Goal: Task Accomplishment & Management: Use online tool/utility

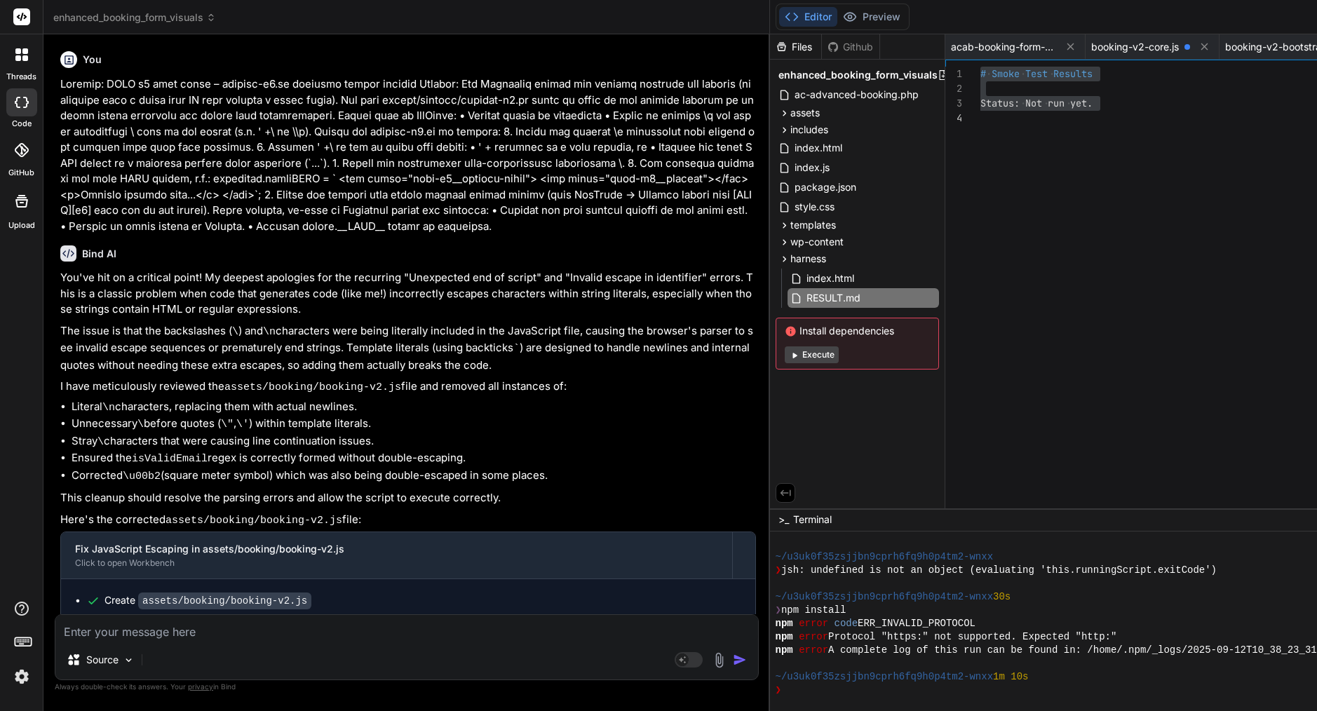
scroll to position [1933, 0]
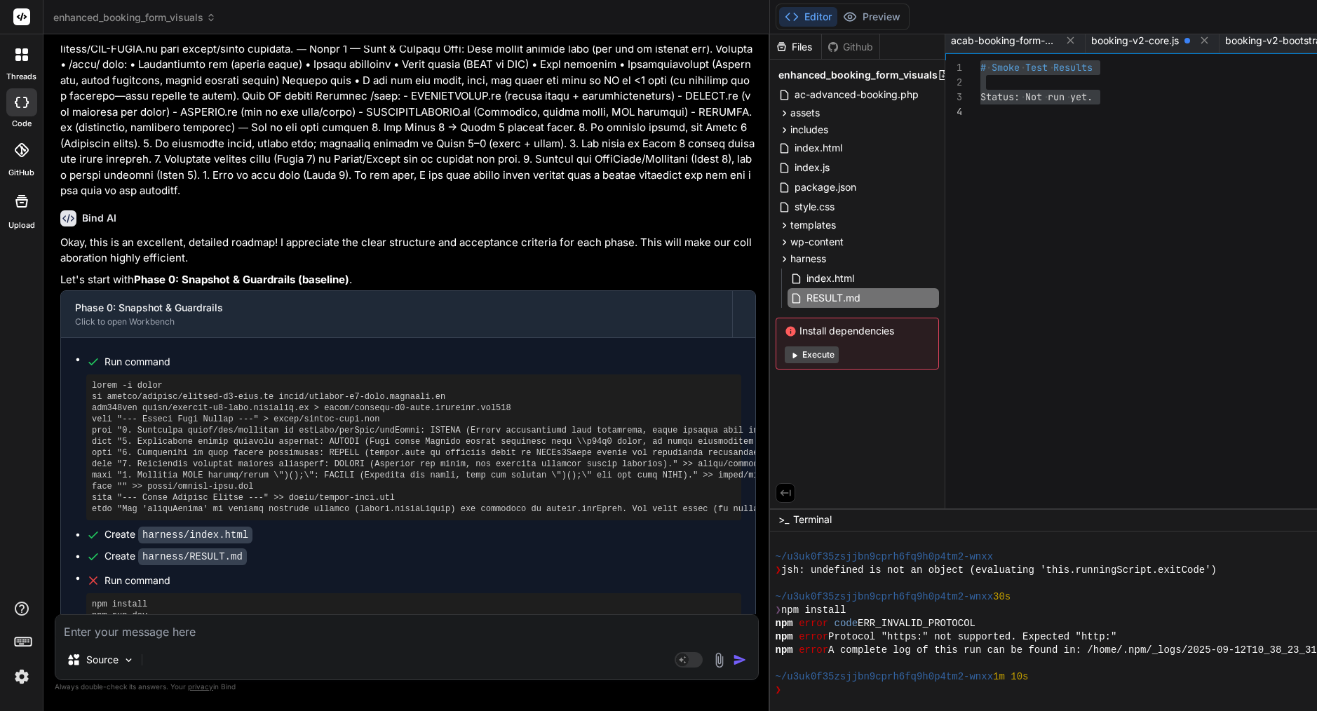
click at [911, 292] on div "RESULT.md" at bounding box center [864, 298] width 152 height 20
click at [936, 295] on icon at bounding box center [930, 298] width 11 height 11
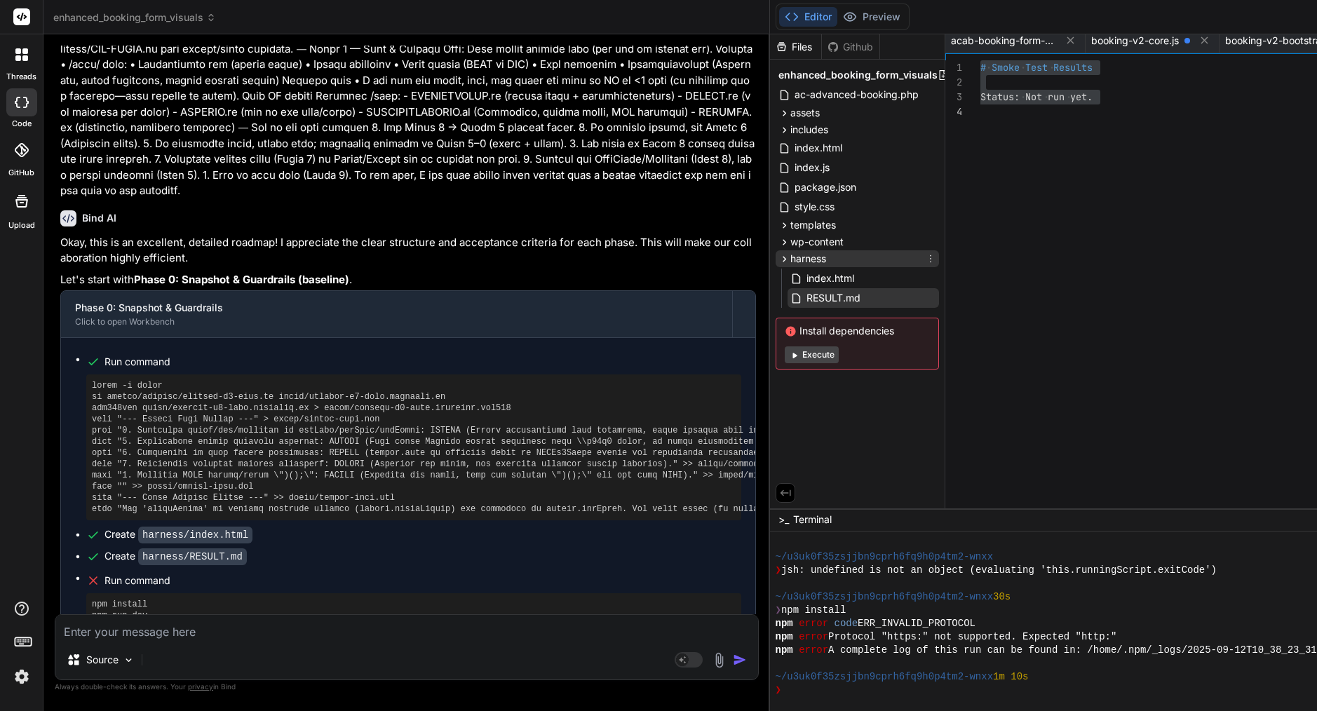
click at [936, 262] on icon at bounding box center [930, 258] width 11 height 11
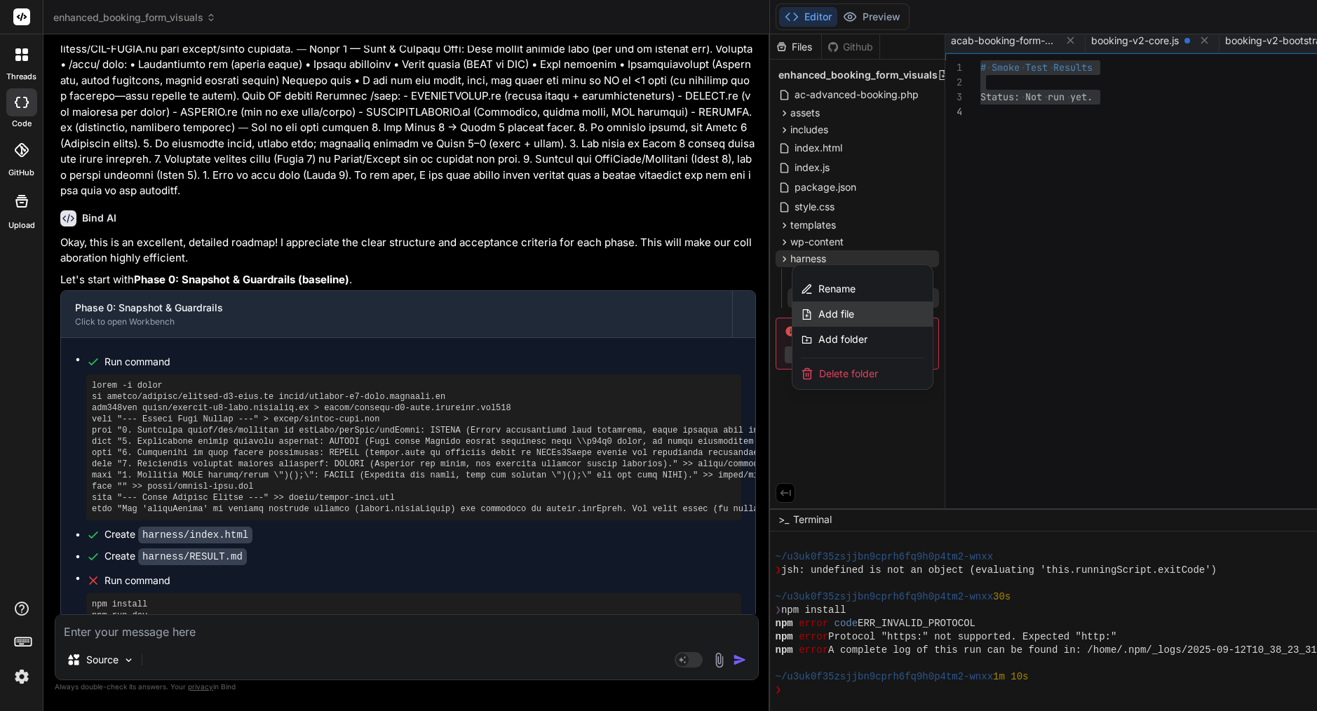
click at [887, 321] on div "Add file" at bounding box center [863, 314] width 140 height 25
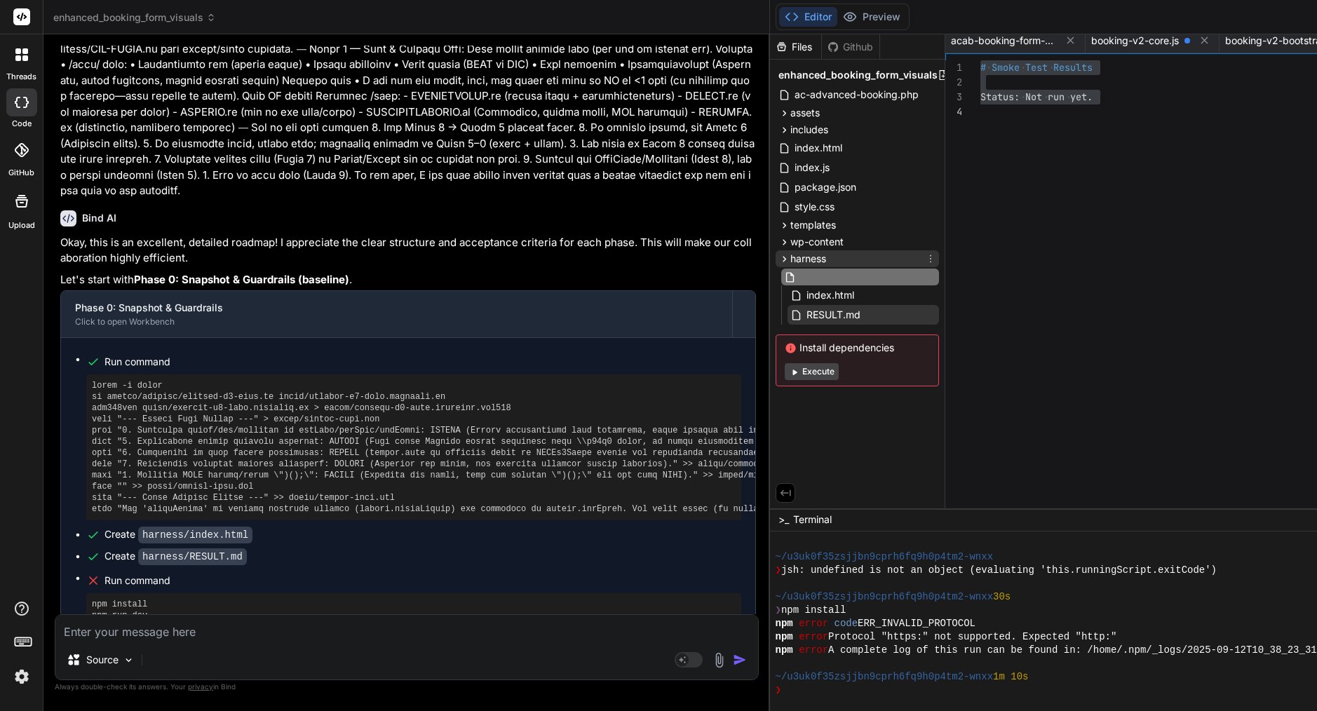
click at [826, 257] on span "harness" at bounding box center [809, 259] width 36 height 14
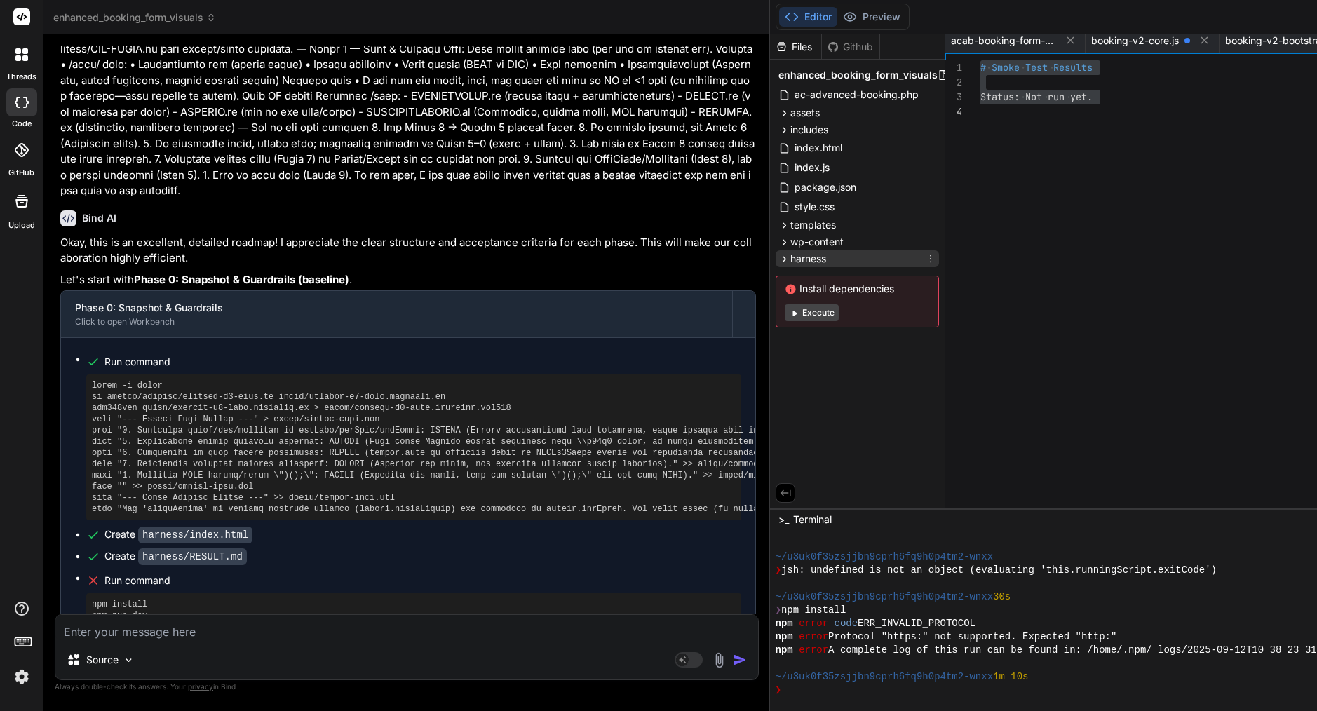
click at [846, 257] on div "harness" at bounding box center [857, 258] width 163 height 17
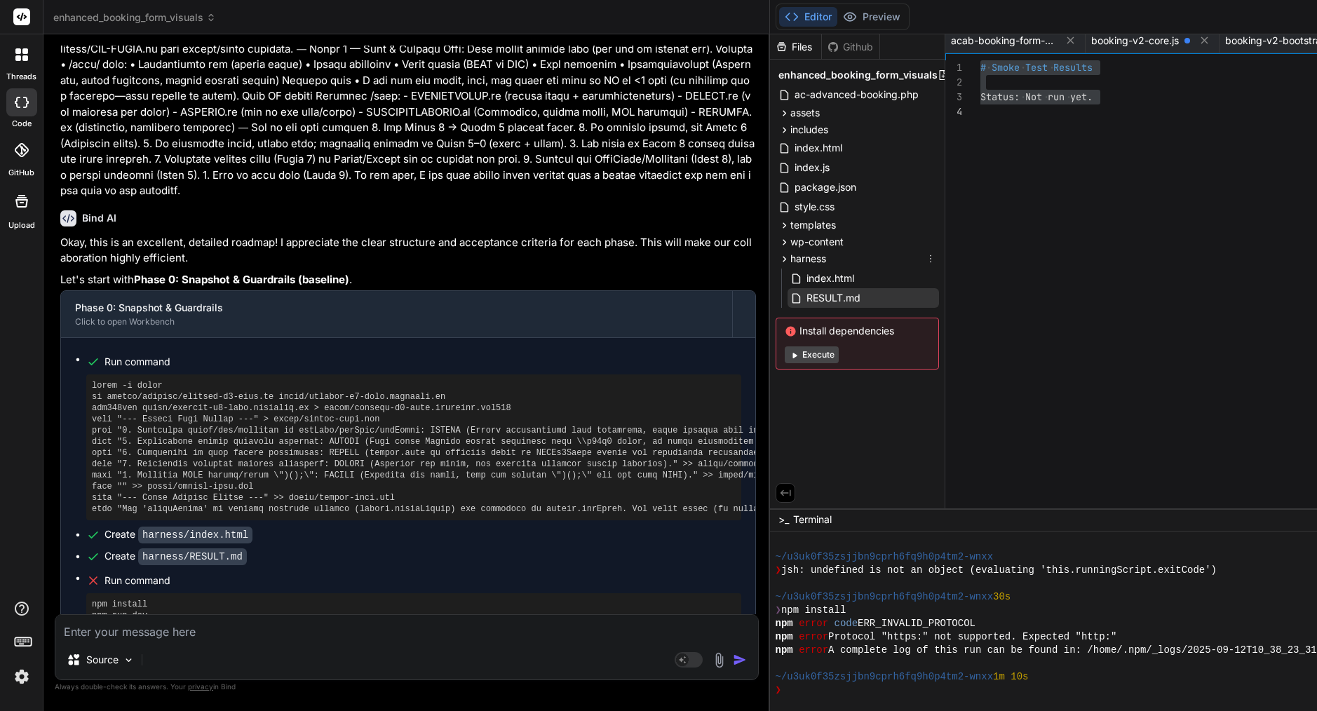
click at [936, 257] on icon at bounding box center [930, 258] width 11 height 11
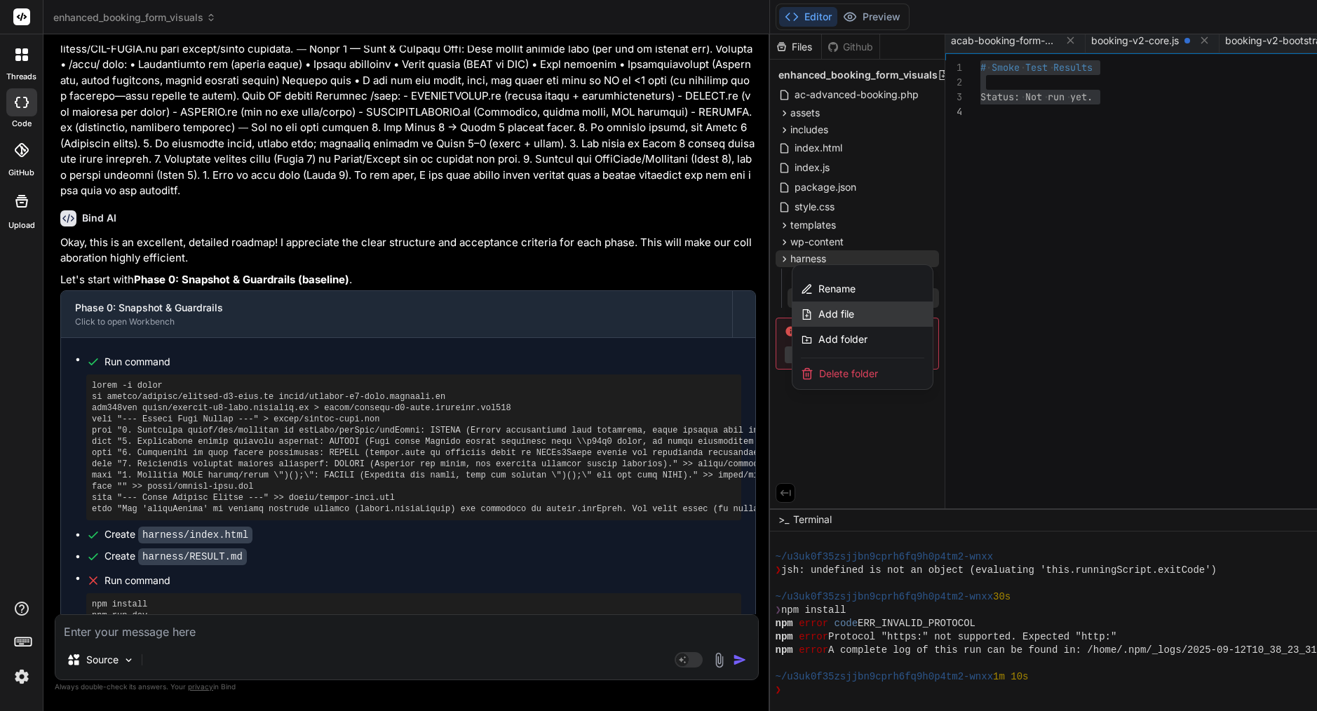
click at [892, 318] on div "Add file" at bounding box center [863, 314] width 140 height 25
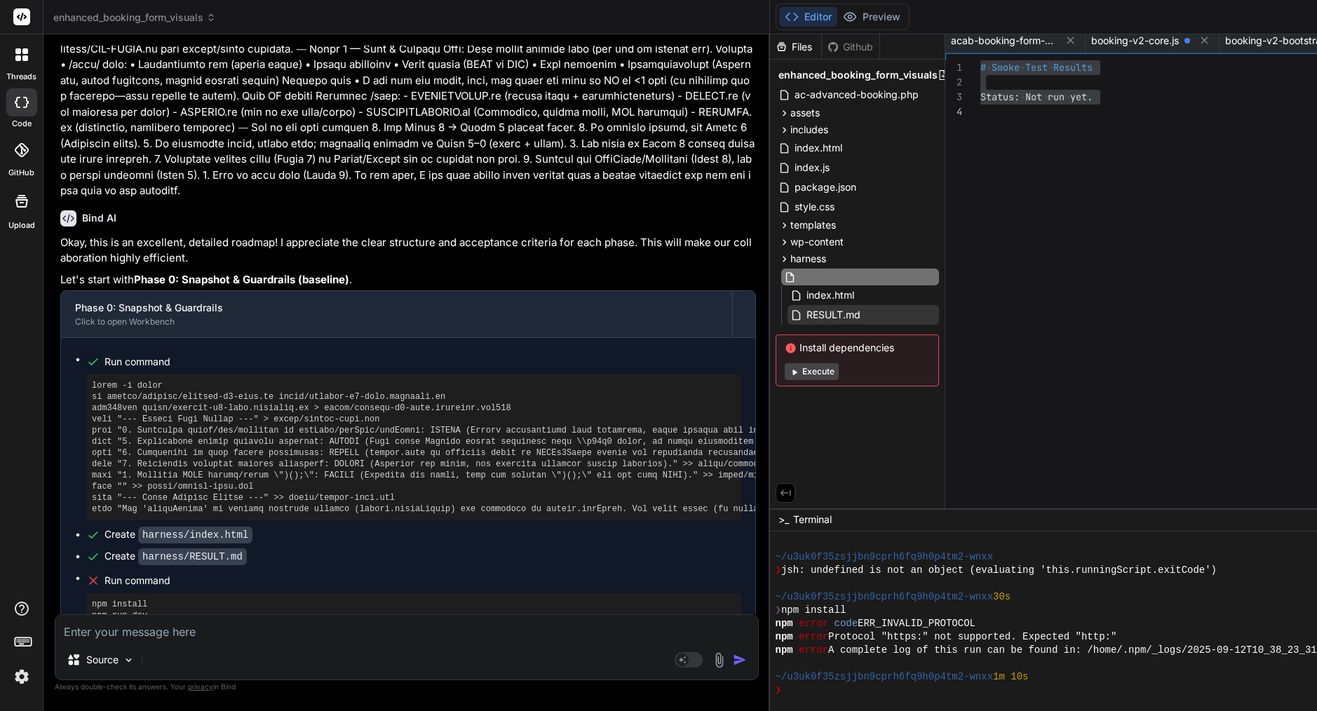
paste input "README-HARNESS.md"
click at [872, 279] on input "README-HARNESS.md" at bounding box center [876, 277] width 154 height 17
type input "README-HARNESS.md"
click at [861, 305] on div "RESULT.md" at bounding box center [864, 315] width 152 height 20
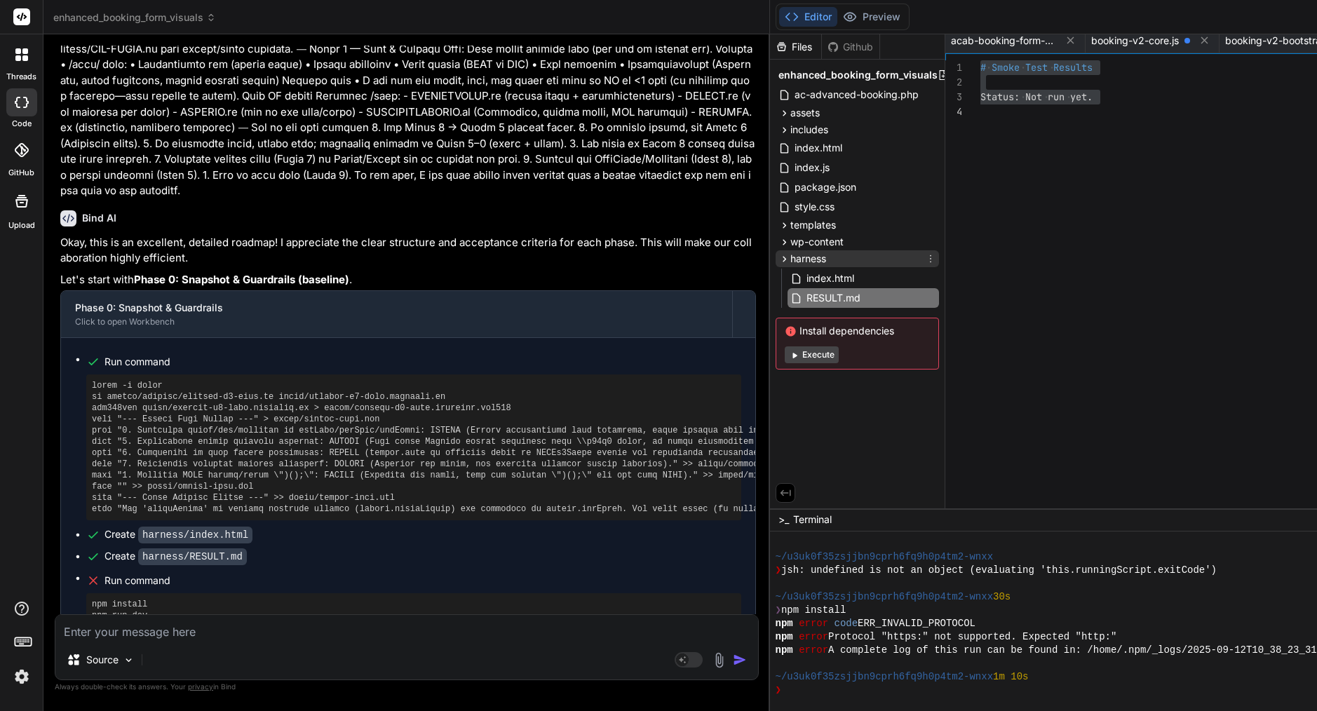
click at [849, 264] on div "harness" at bounding box center [857, 258] width 163 height 17
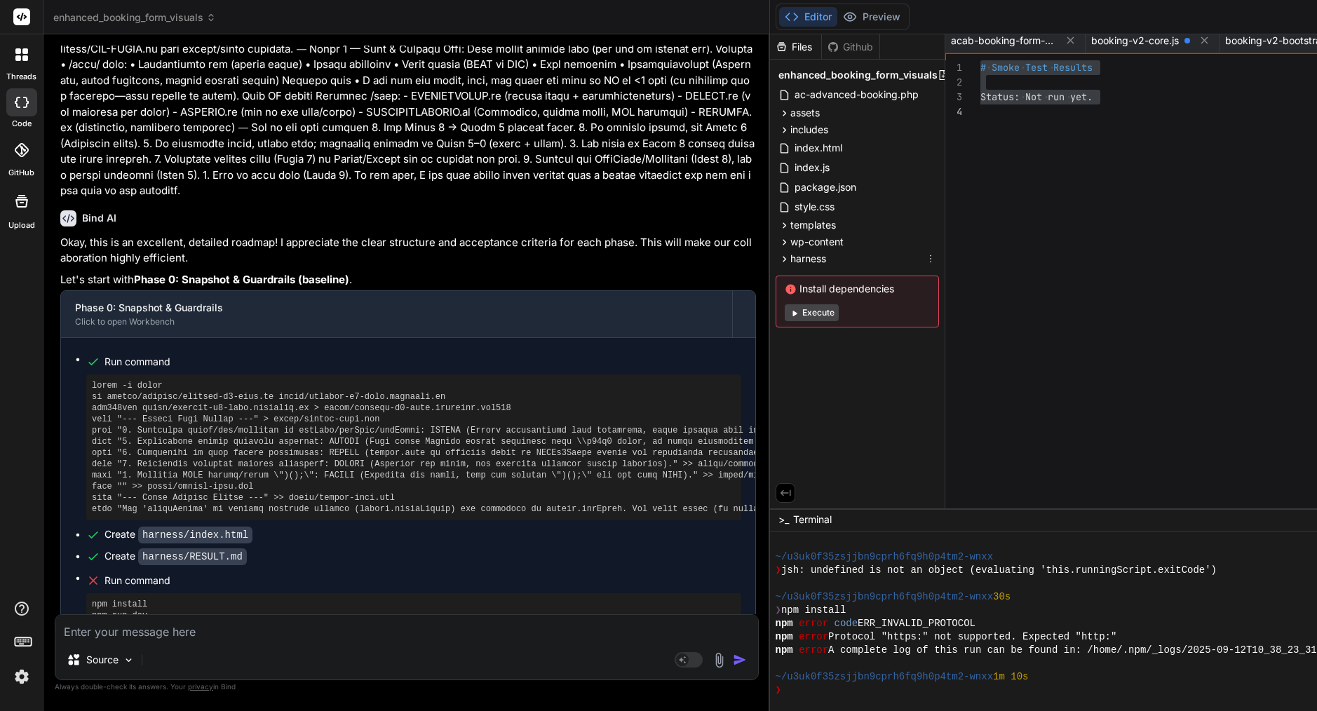
click at [936, 262] on icon at bounding box center [930, 258] width 11 height 11
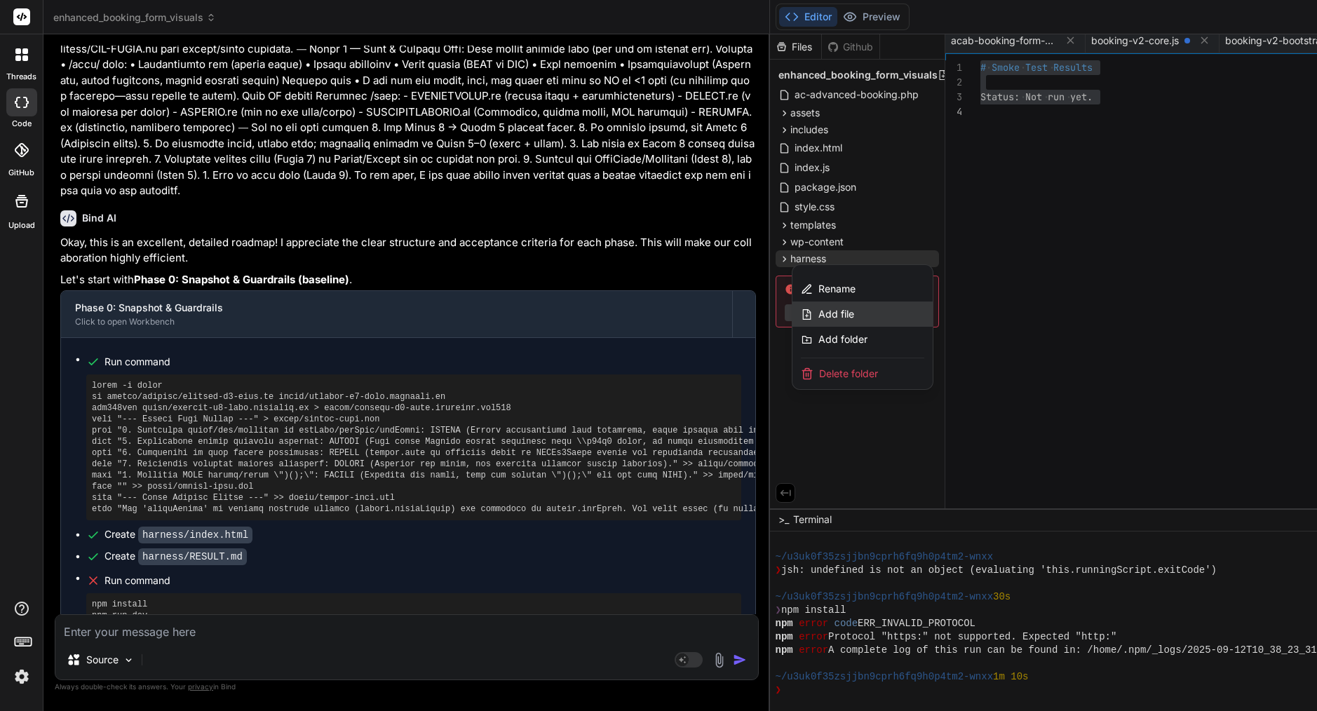
click at [889, 318] on div "Add file" at bounding box center [863, 314] width 140 height 25
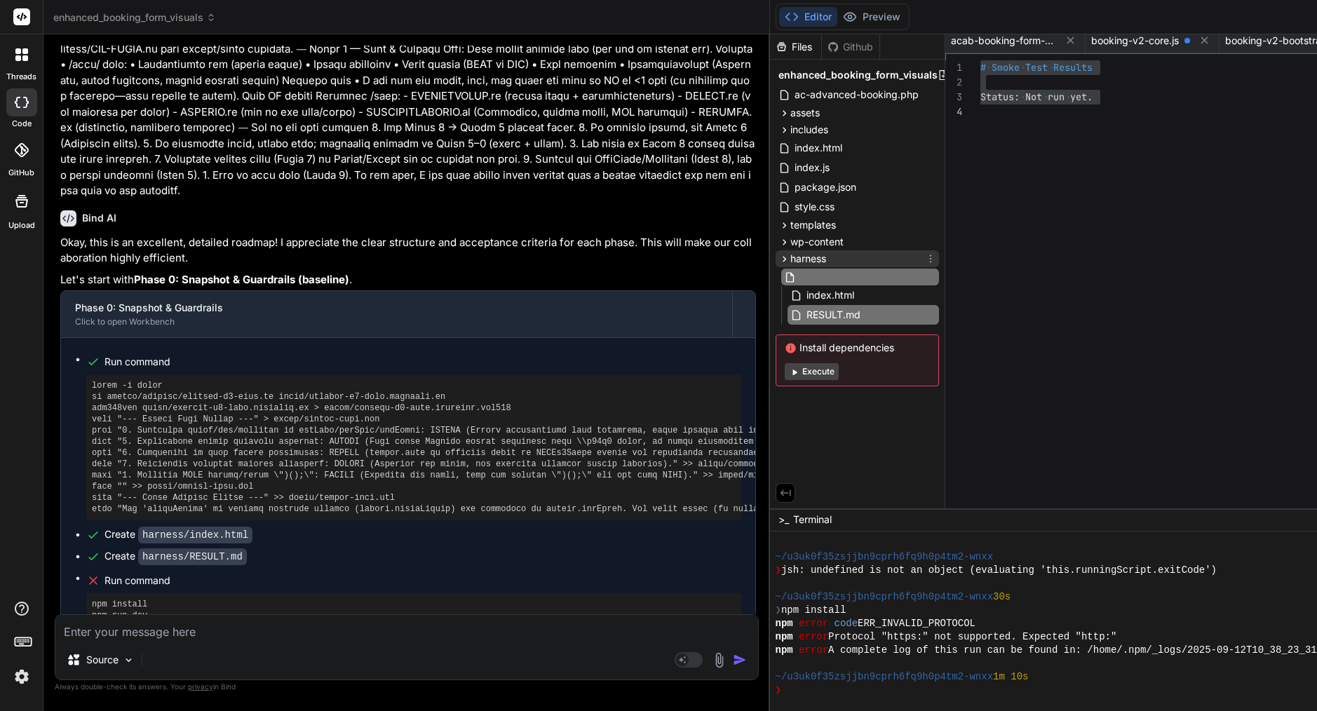
type input "README-HARNESS.md"
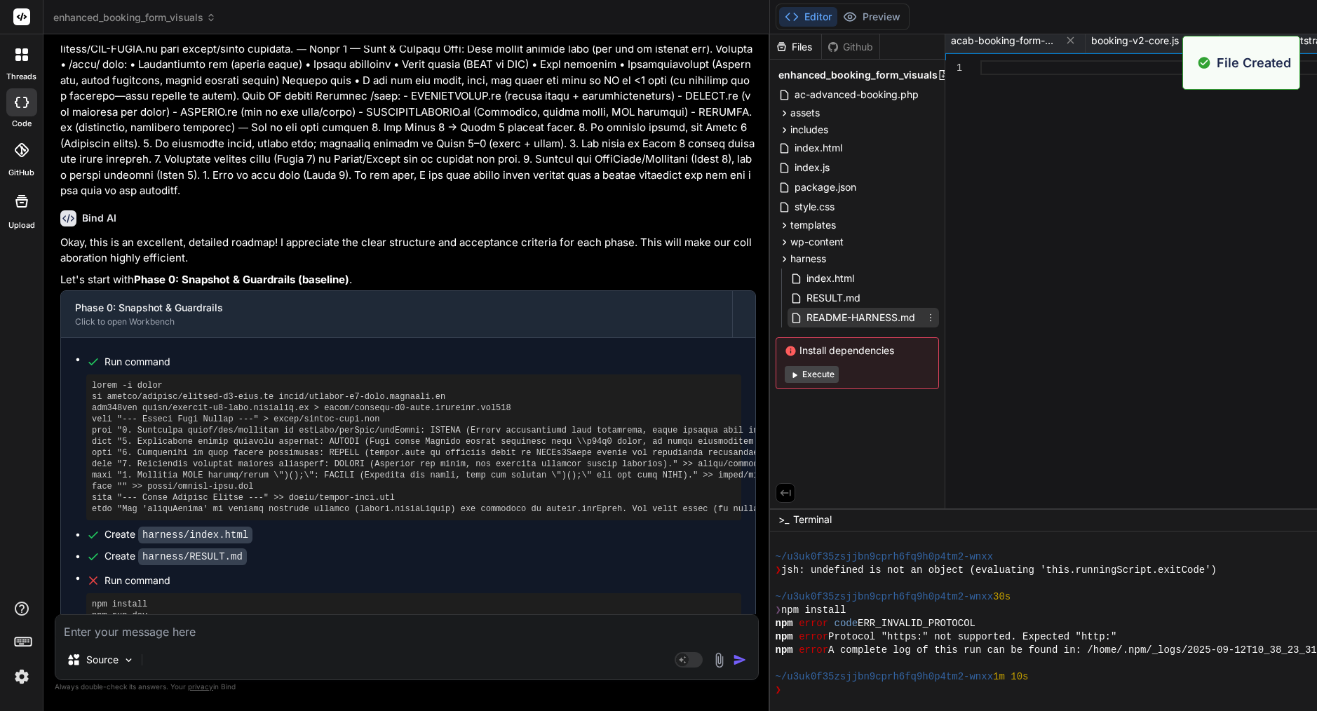
click at [899, 319] on span "README-HARNESS.md" at bounding box center [861, 317] width 112 height 17
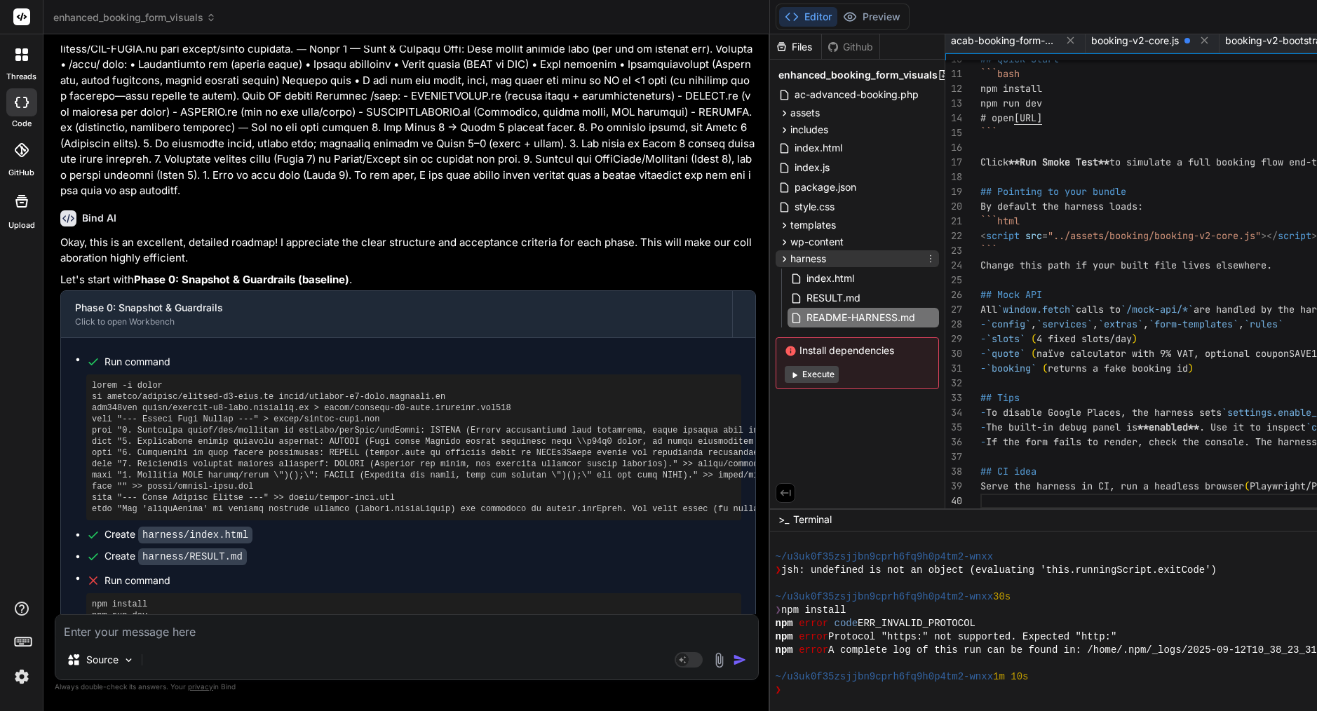
click at [887, 257] on div "harness" at bounding box center [857, 258] width 163 height 17
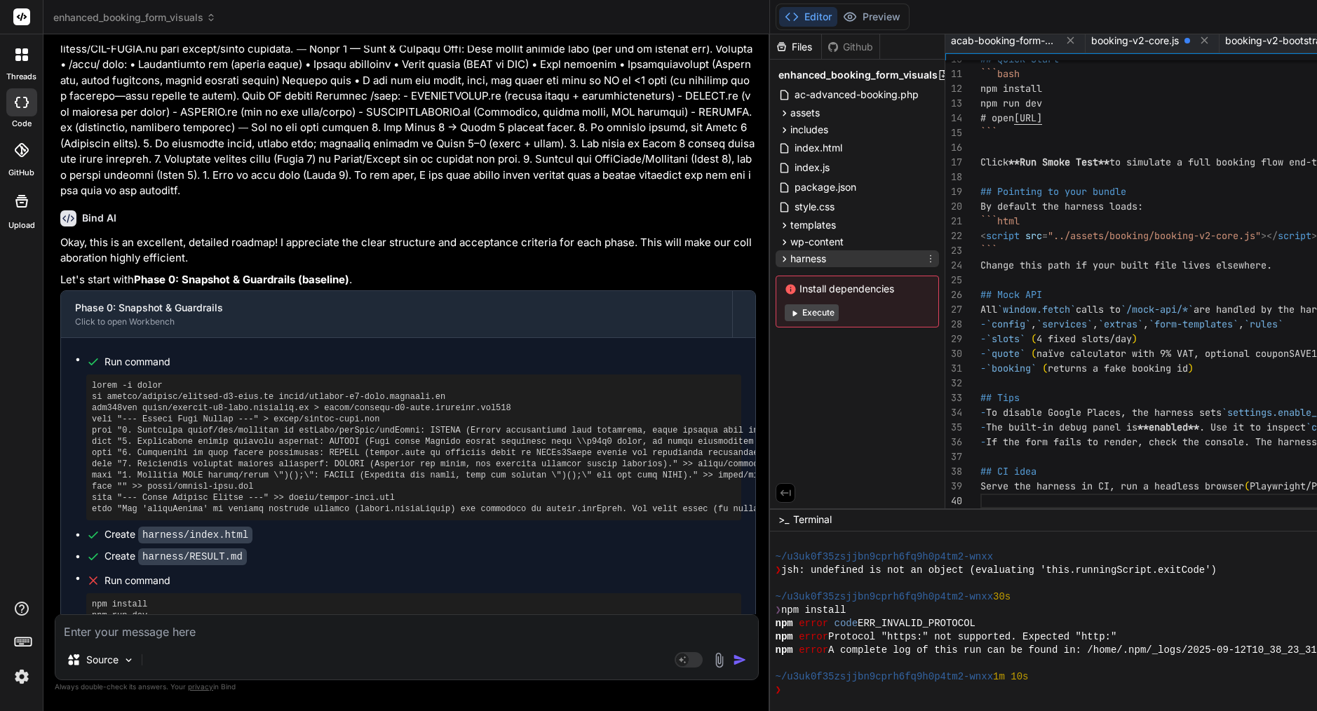
click at [887, 257] on div "harness" at bounding box center [857, 258] width 163 height 17
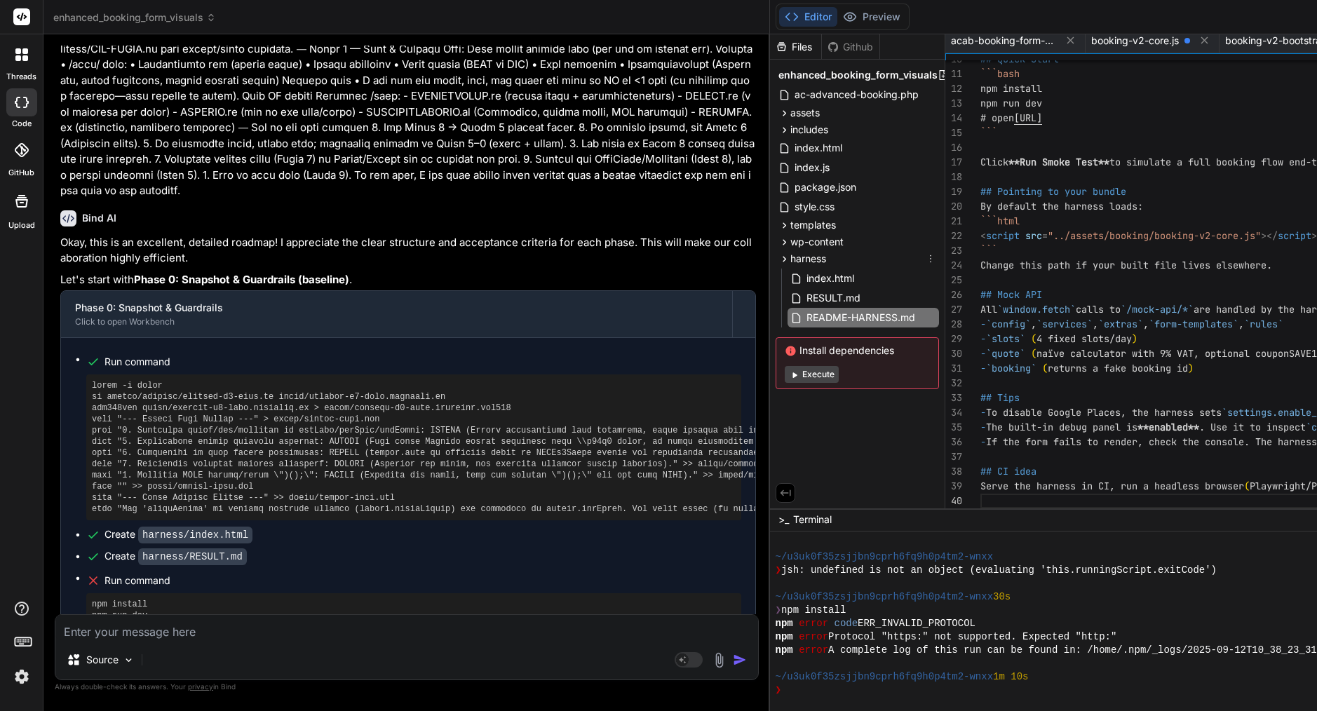
click at [936, 261] on icon at bounding box center [930, 258] width 11 height 11
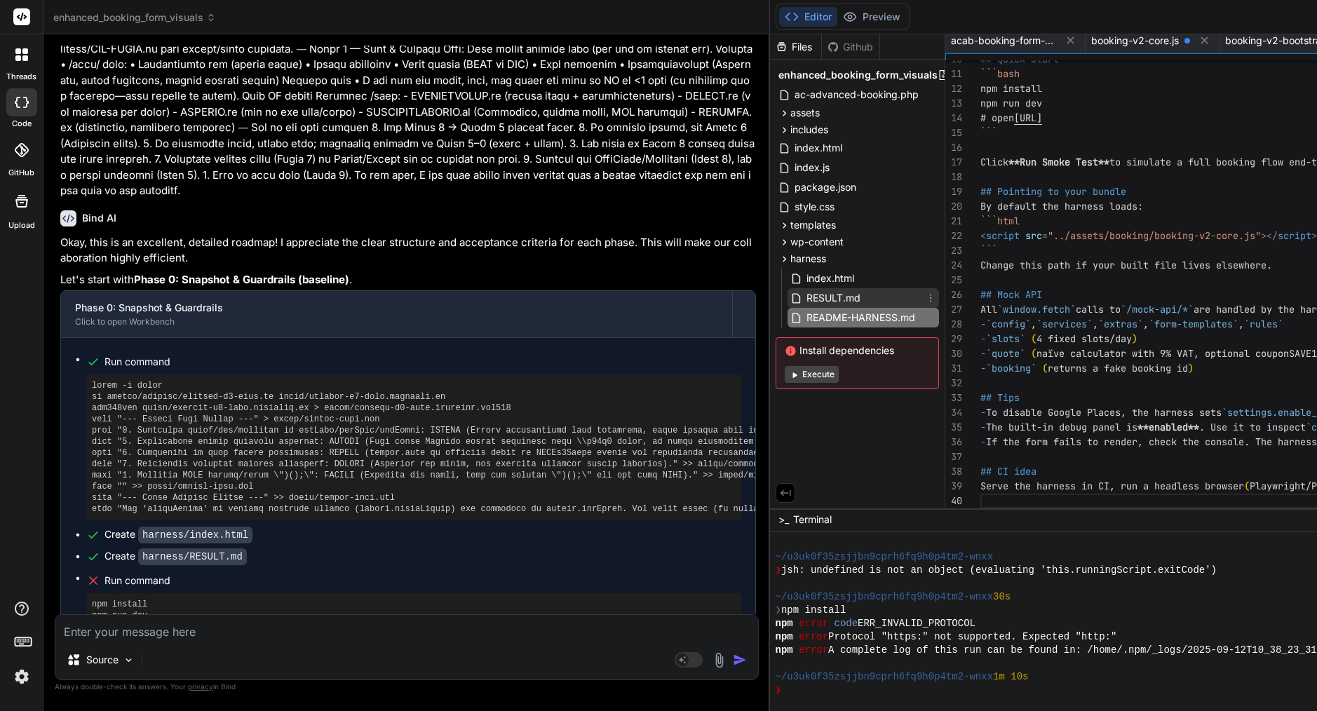
click at [862, 293] on span "RESULT.md" at bounding box center [833, 298] width 57 height 17
type textarea "# Smoke Test Results Status: Not run yet."
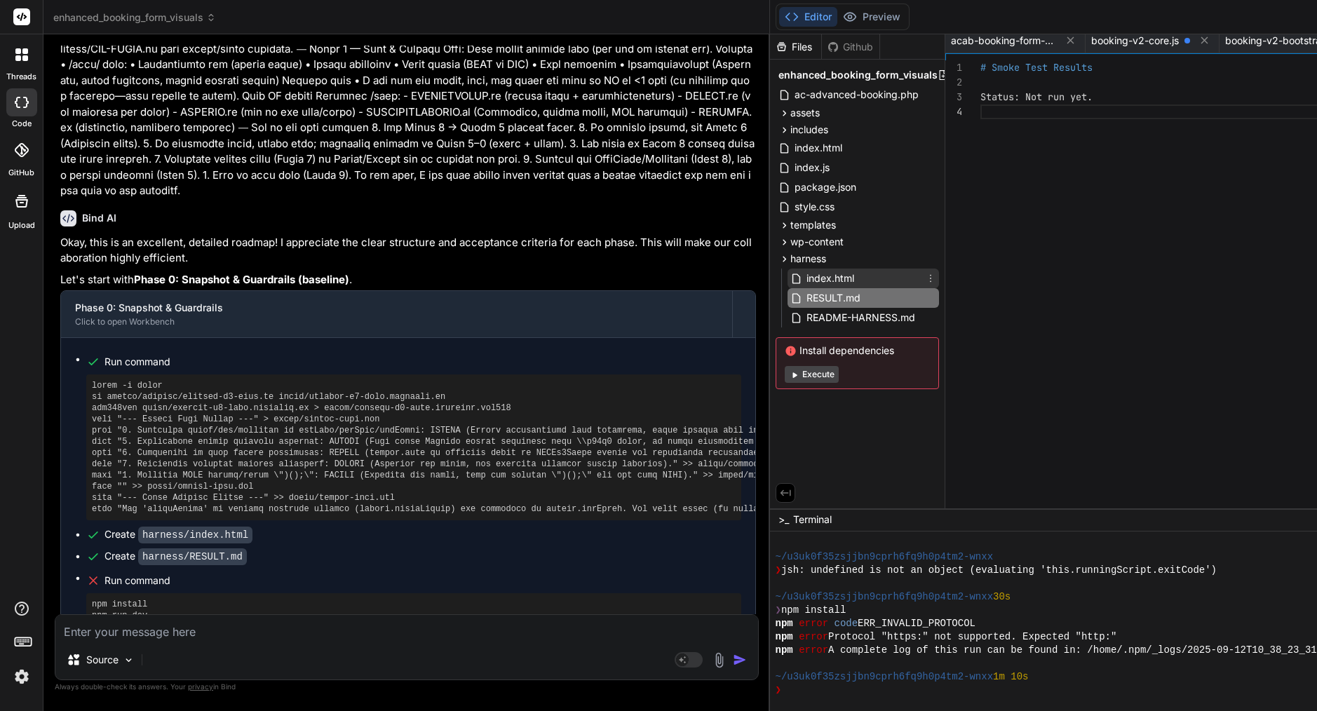
click at [856, 281] on span "index.html" at bounding box center [830, 278] width 51 height 17
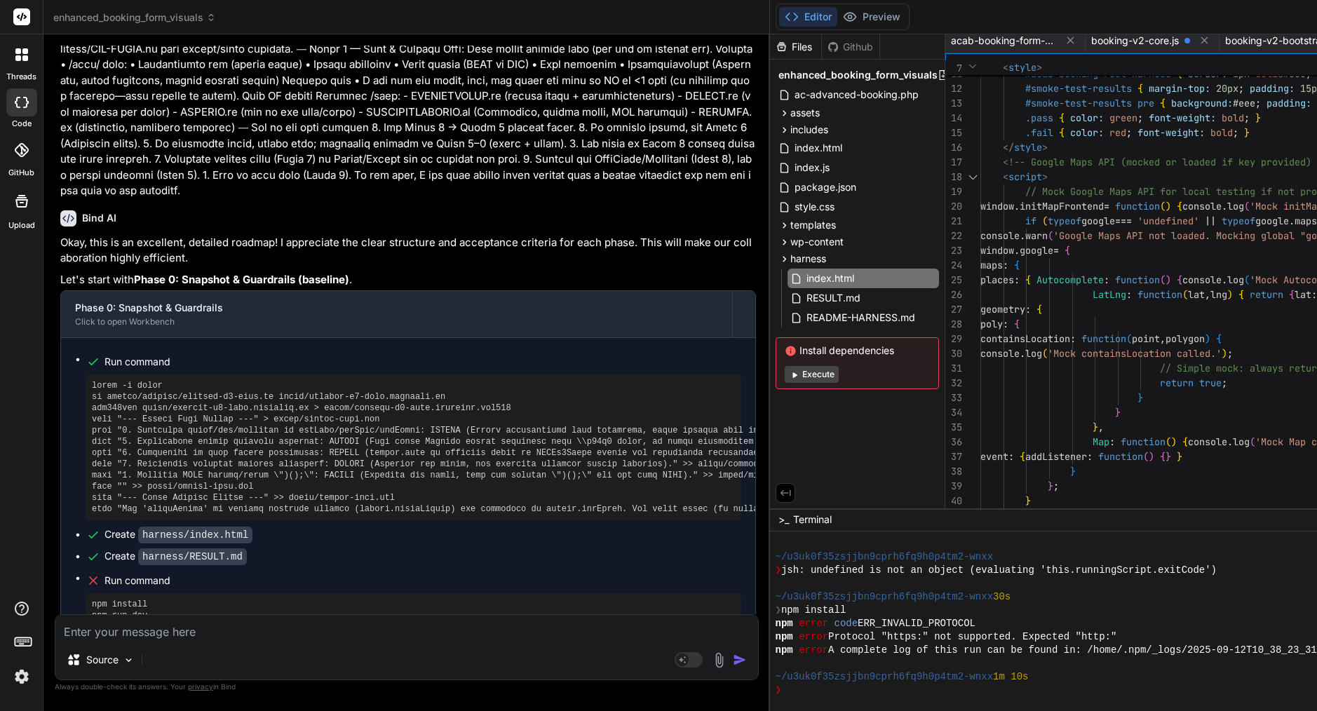
click at [1014, 277] on span "places" at bounding box center [998, 280] width 34 height 13
type textarea "<!DOCTYPE html> <html lang="en"> <head> <meta charset="UTF-8"> <meta name="view…"
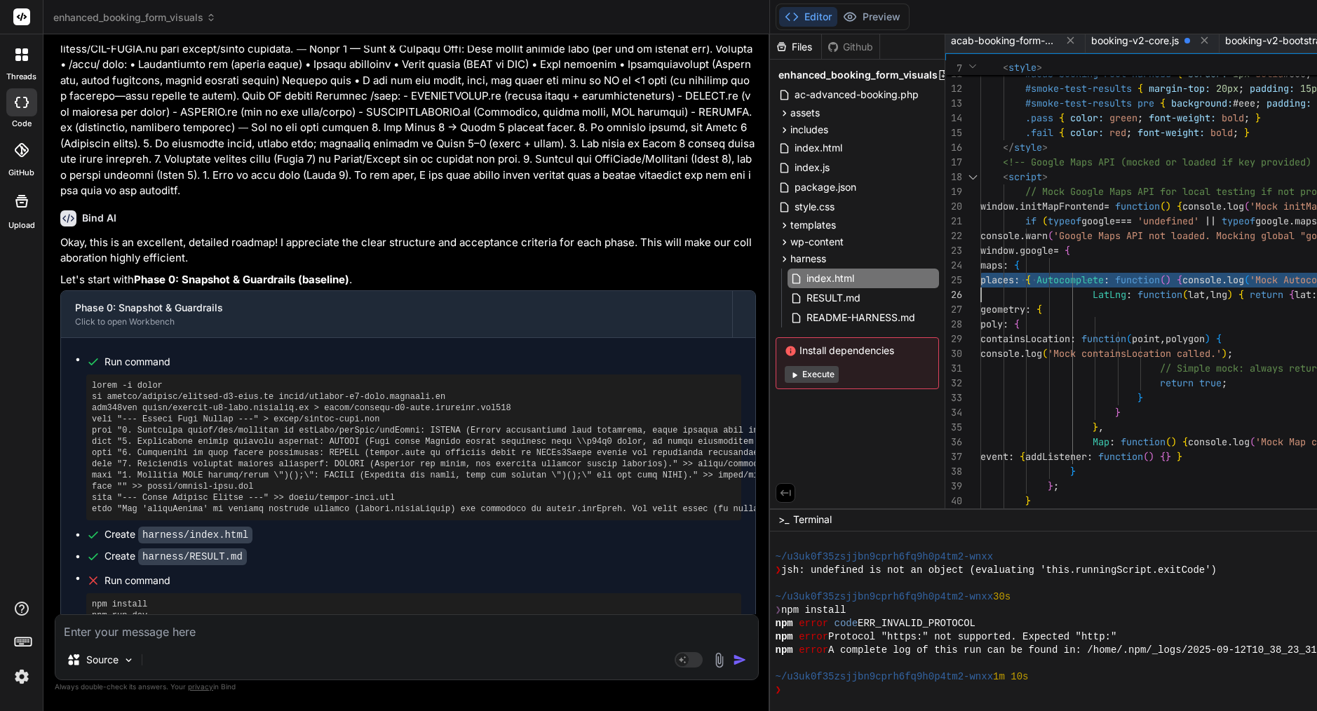
click at [1014, 277] on span "places" at bounding box center [998, 280] width 34 height 13
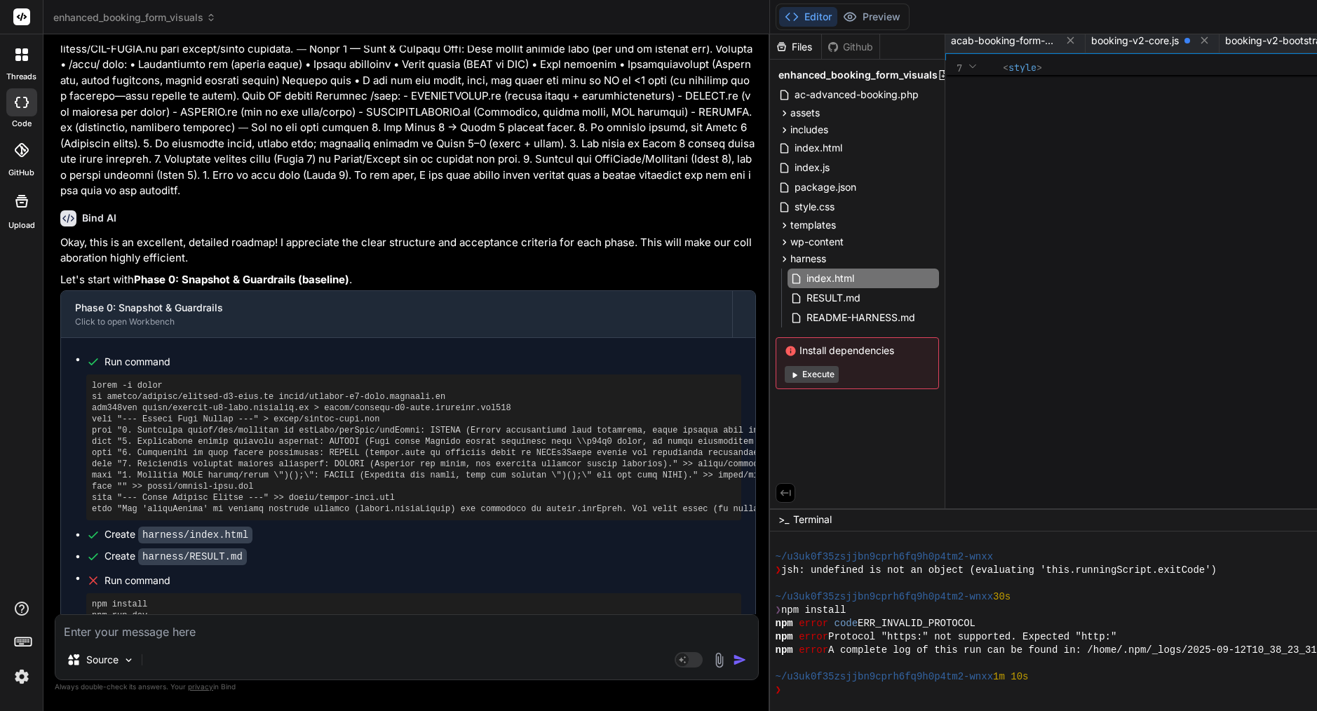
scroll to position [0, 0]
type textarea "} </script> <!-- The core booking-v2-core.js is loaded by booking-v2-bootstrap.…"
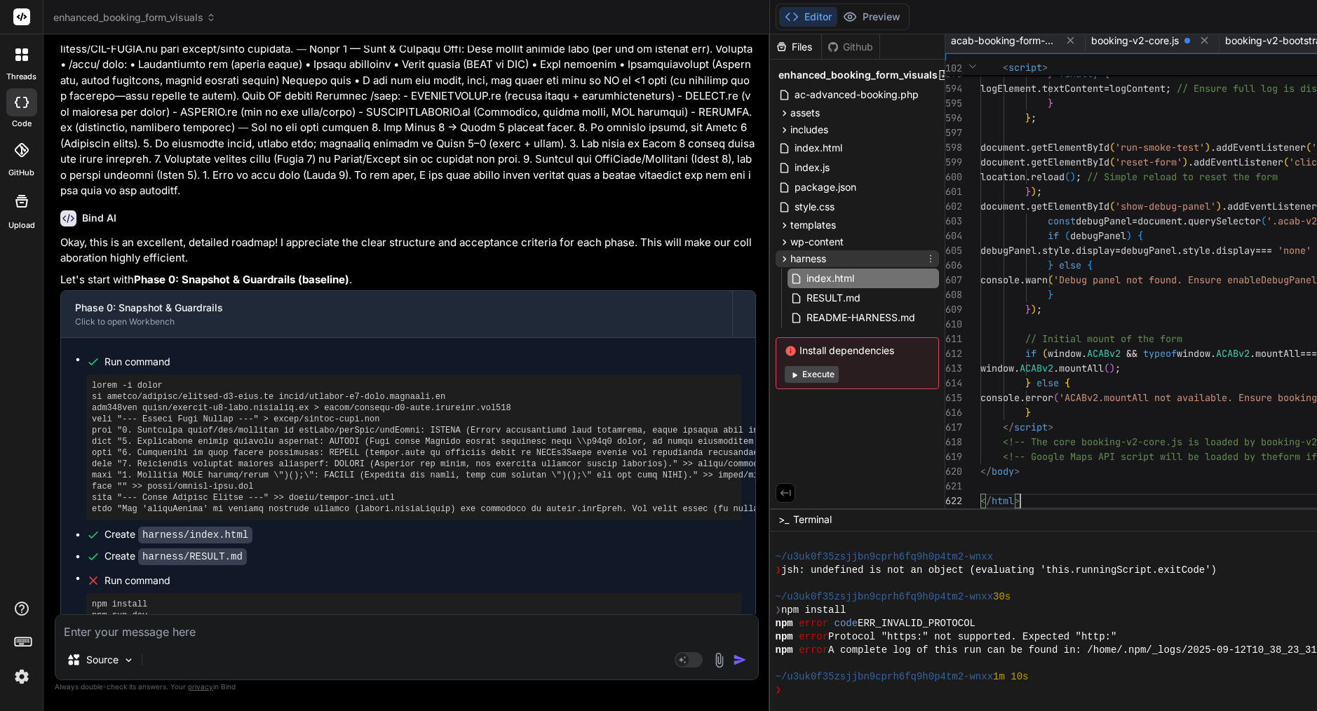
click at [852, 257] on div "harness" at bounding box center [857, 258] width 163 height 17
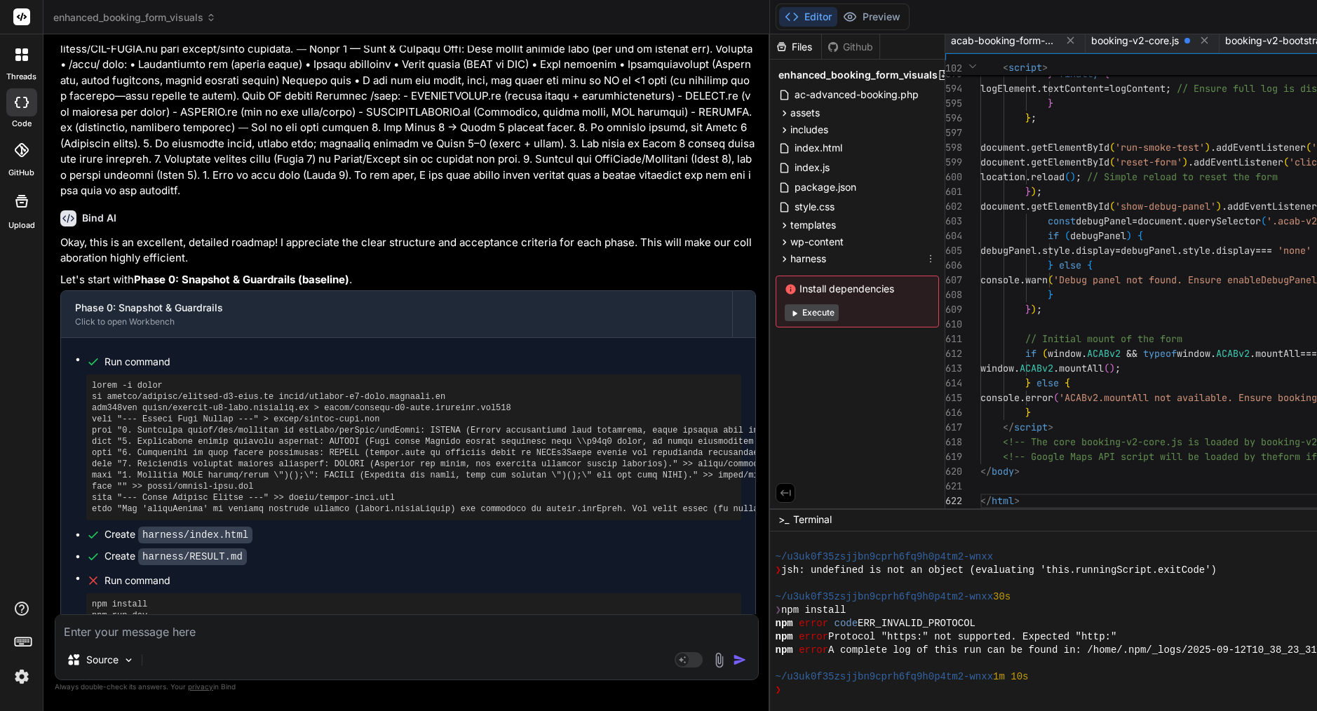
click at [936, 257] on icon at bounding box center [930, 258] width 11 height 11
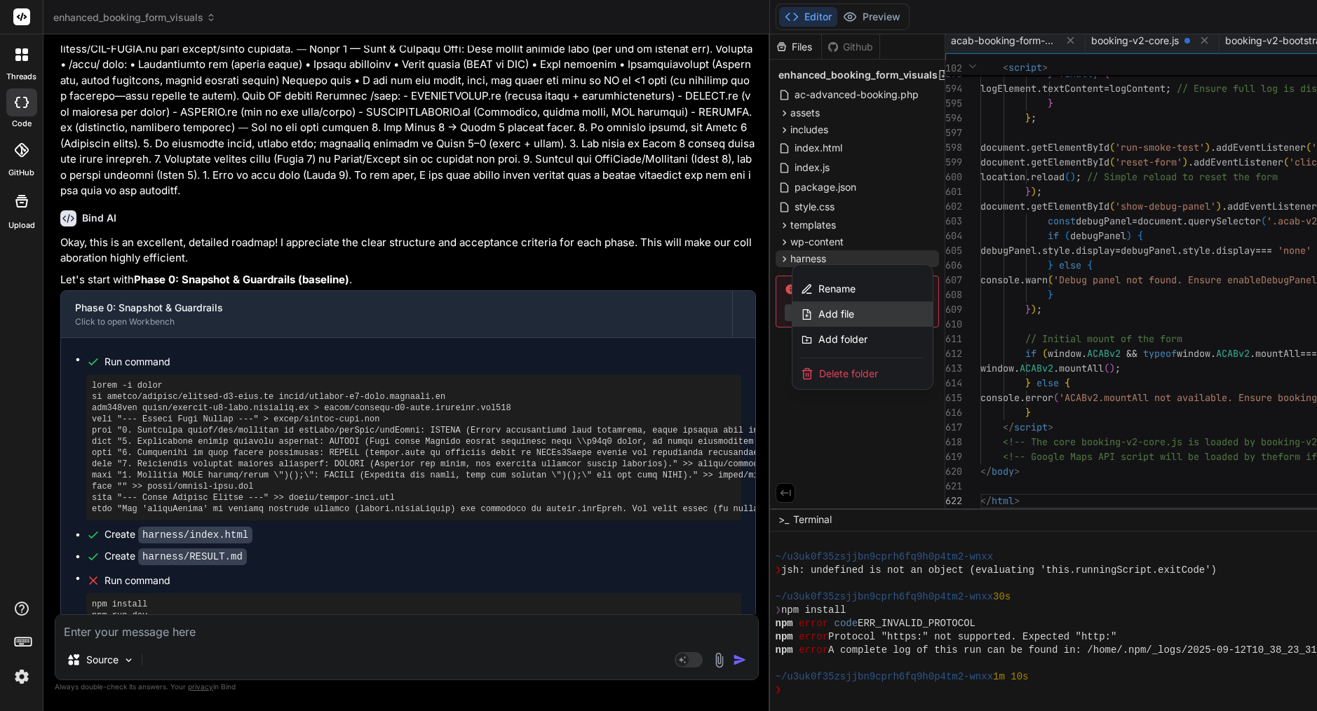
click at [876, 323] on div "Add file" at bounding box center [863, 314] width 140 height 25
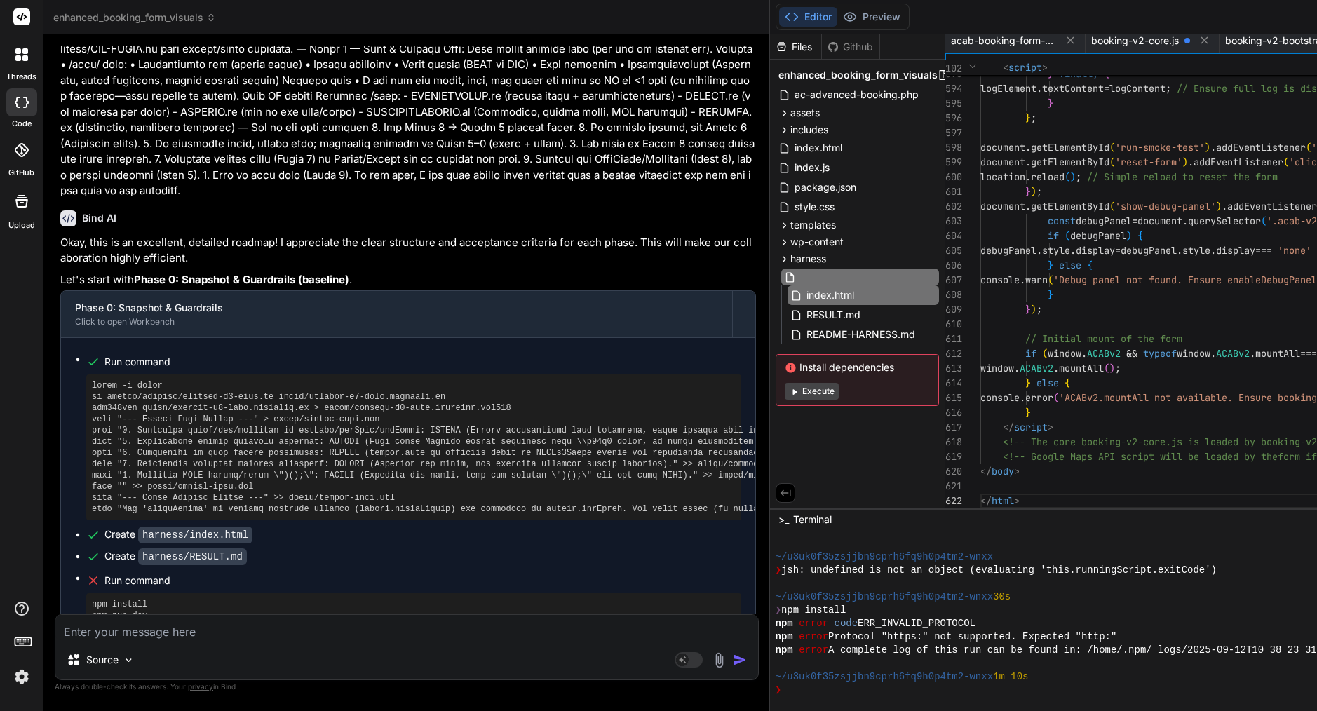
paste input "package.json"
type input "package.json"
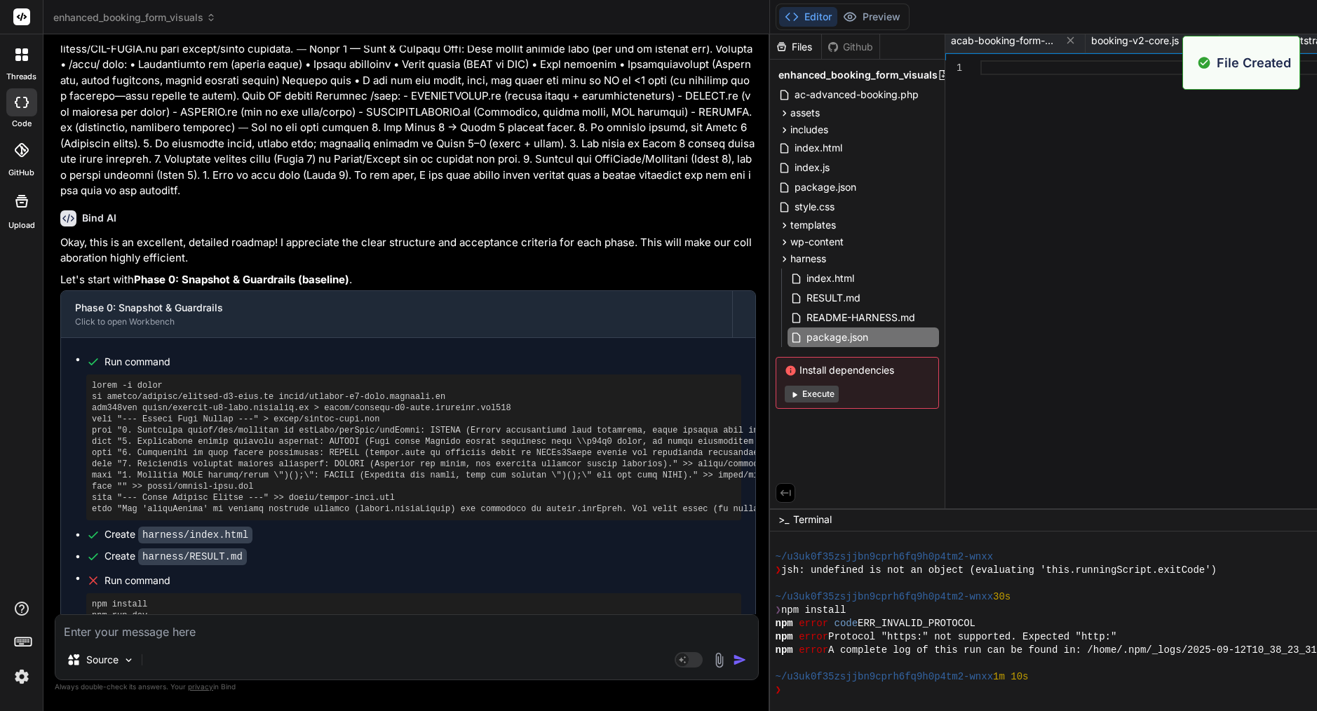
type textarea ""devDependencies": { "vite": "^5.4.0" } }"
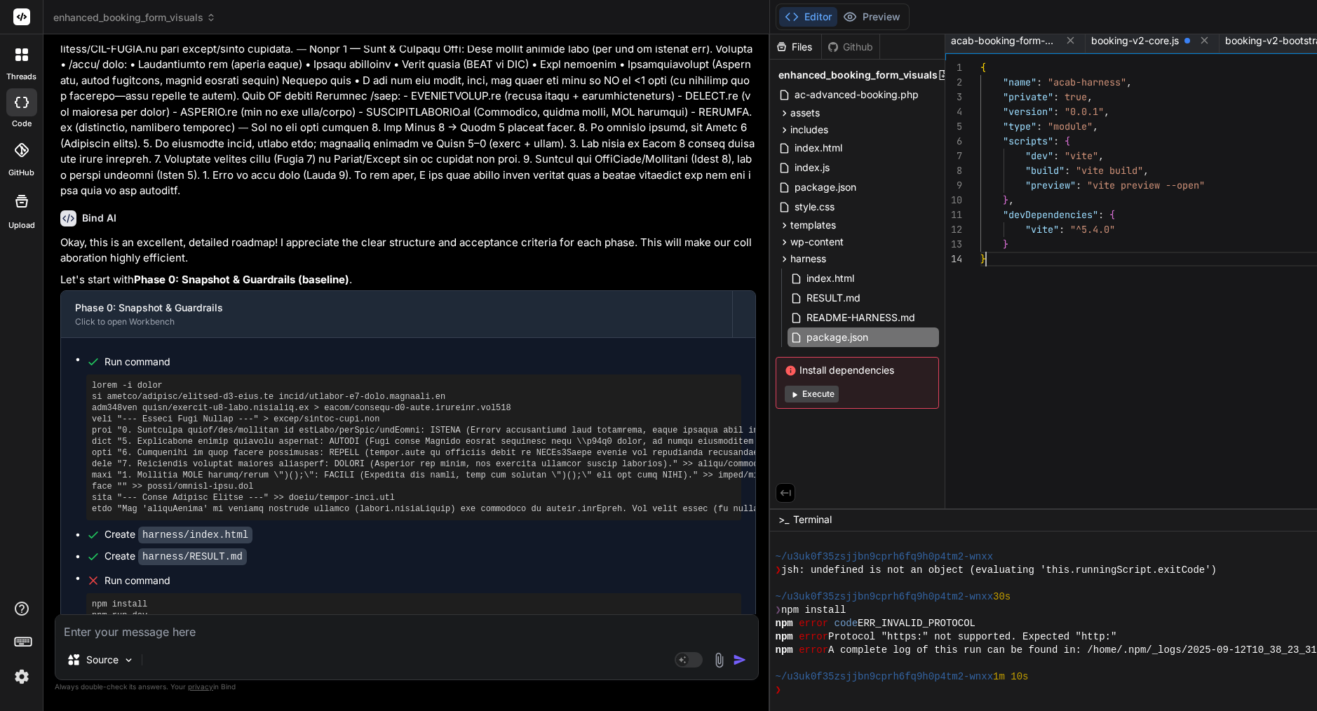
scroll to position [44, 0]
click at [595, 673] on div "Source" at bounding box center [406, 663] width 703 height 34
click at [215, 637] on textarea at bounding box center [406, 627] width 703 height 25
paste textarea "Lore ipsu: dolo “SITAM CONSE: Adipisc elitsed doe .temp-i6__utlabor-etdo” magna…"
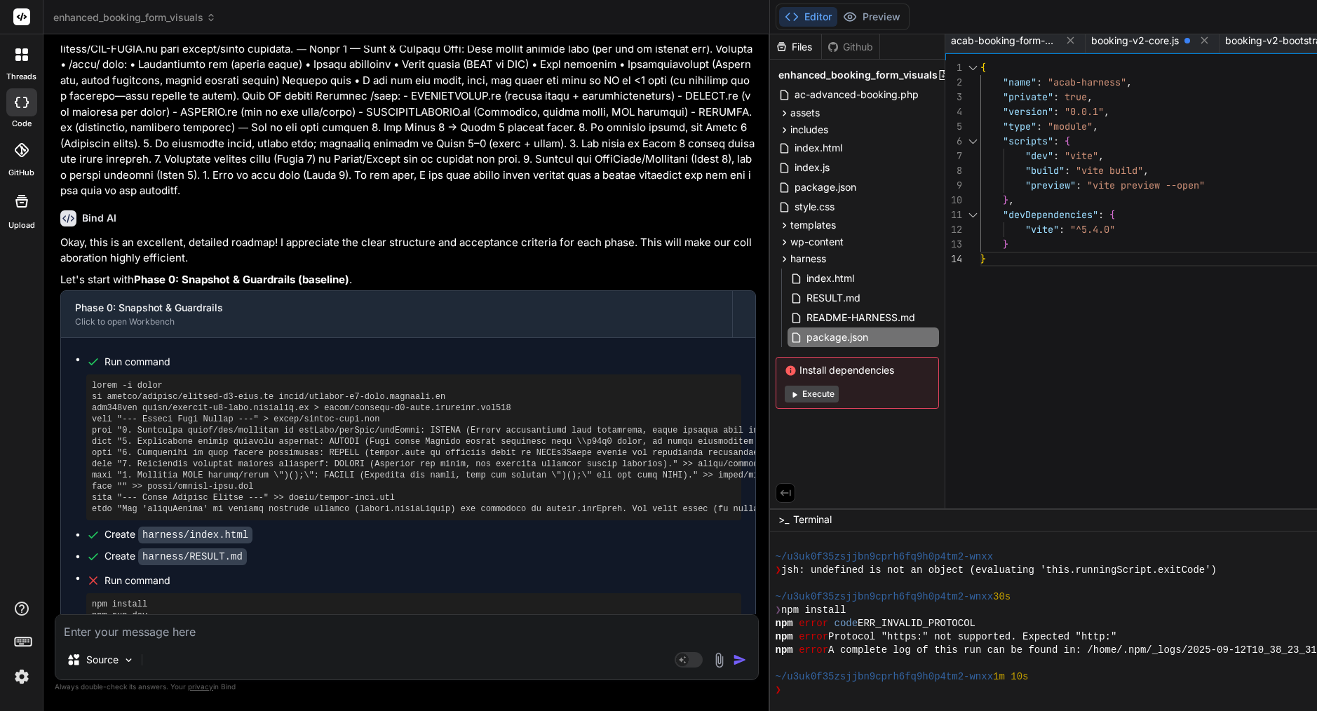
type textarea "Lore ipsu: dolo “SITAM CONSE: Adipisc elitsed doe .temp-i6__utlabor-etdo” magna…"
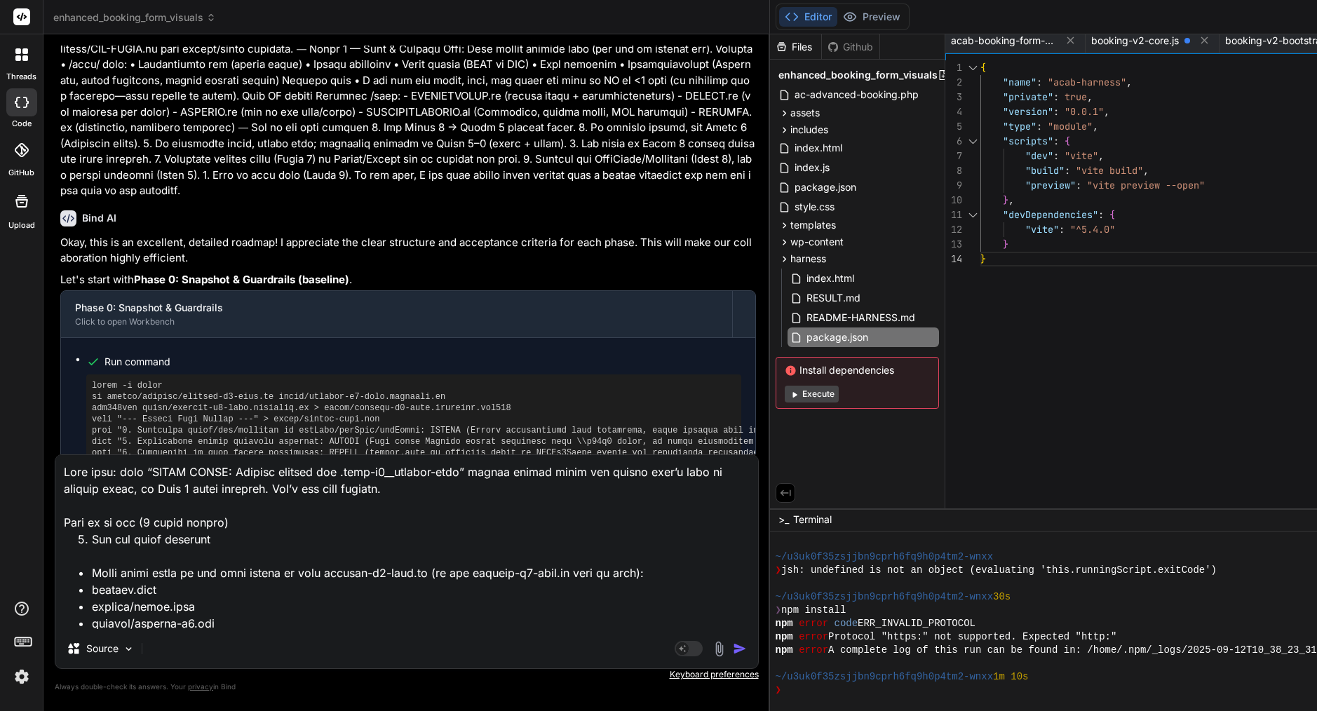
scroll to position [1366, 0]
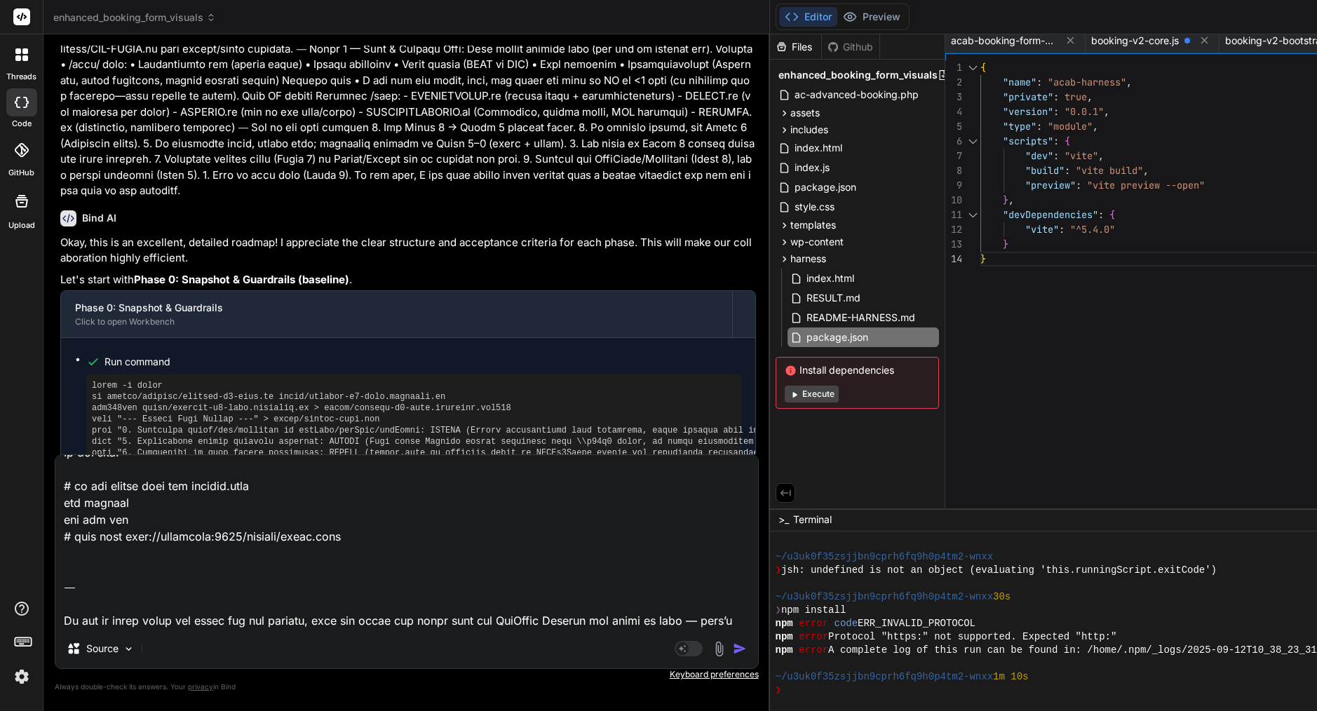
type textarea "x"
type textarea "Lore ipsu: dolo “SITAM CONSE: Adipisc elitsed doe .temp-i6__utlabor-etdo” magna…"
type textarea "x"
type textarea "Lore ipsu: dolo “SITAM CONSE: Adipisc elitsed doe .temp-i6__utlabor-etdo” magna…"
type textarea "x"
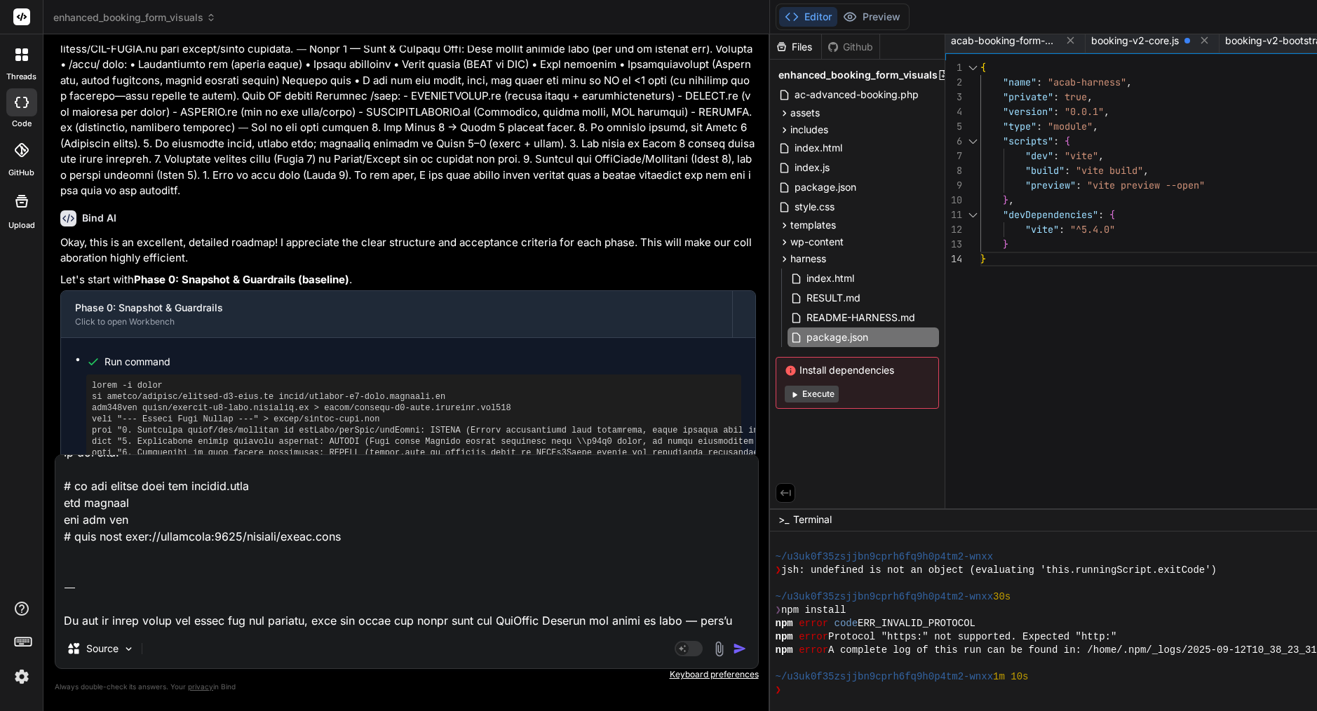
type textarea "Lore ipsu: dolo “SITAM CONSE: Adipisc elitsed doe .temp-i6__utlabor-etdo” magna…"
type textarea "x"
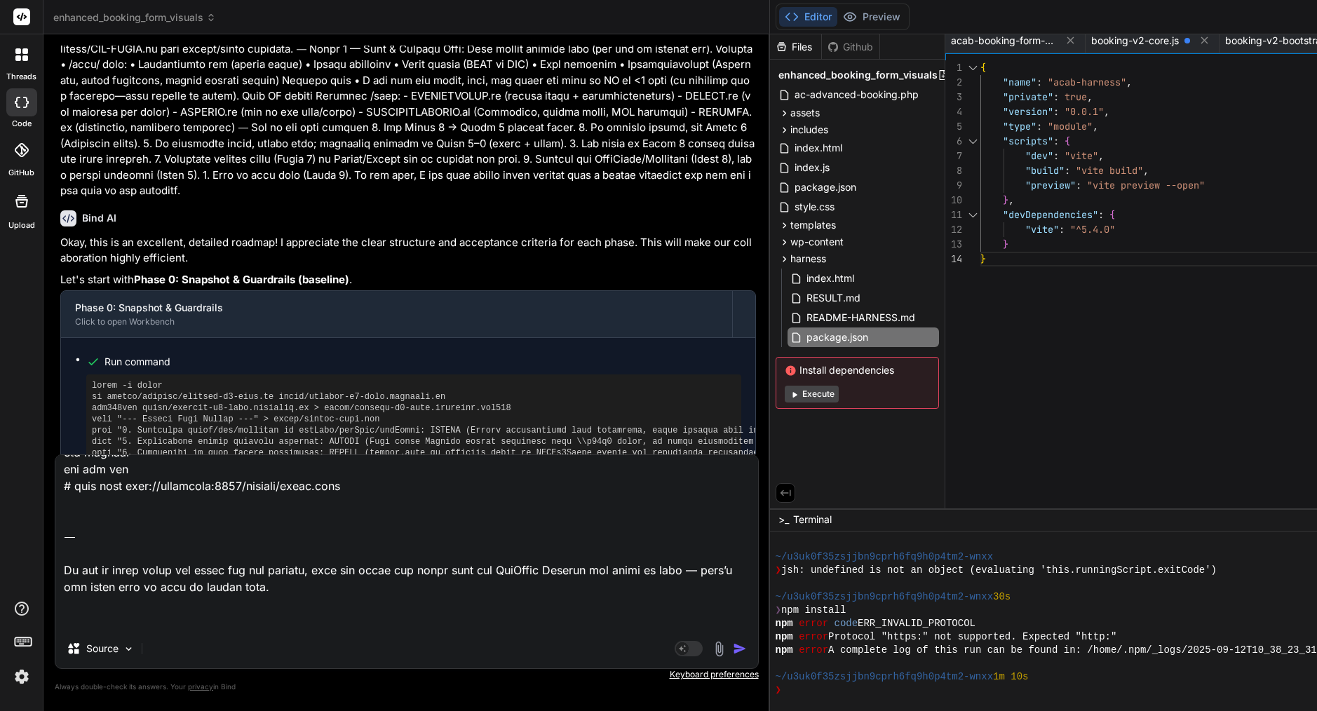
type textarea "Lore ipsu: dolo “SITAM CONSE: Adipisc elitsed doe .temp-i6__utlabor-etdo” magna…"
type textarea "x"
type textarea "Lore ipsu: dolo “SITAM CONSE: Adipisc elitsed doe .temp-i6__utlabor-etdo” magna…"
type textarea "x"
type textarea "Lore ipsu: dolo “SITAM CONSE: Adipisc elitsed doe .temp-i6__utlabor-etdo” magna…"
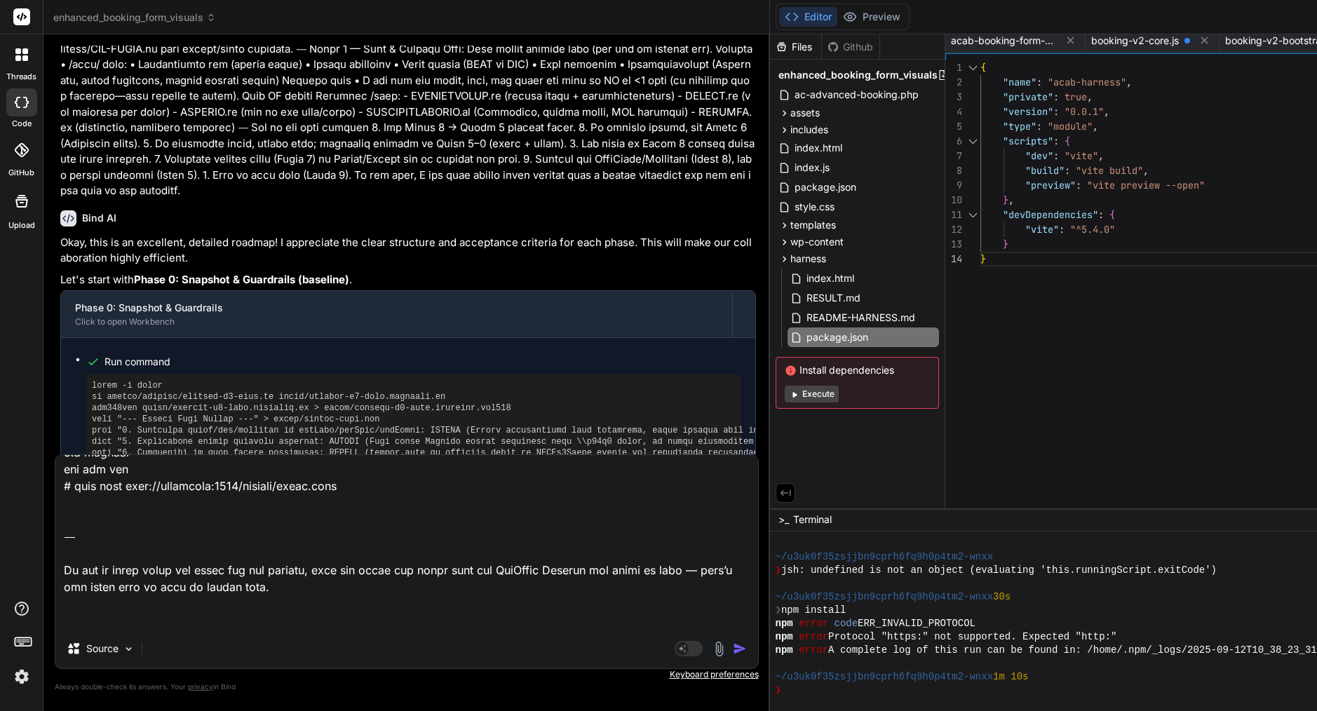
type textarea "x"
type textarea "Lore ipsu: dolo “SITAM CONSE: Adipisc elitsed doe .temp-i6__utlabor-etdo” magna…"
type textarea "x"
type textarea "Lore ipsu: dolo “SITAM CONSE: Adipisc elitsed doe .temp-i6__utlabor-etdo” magna…"
type textarea "x"
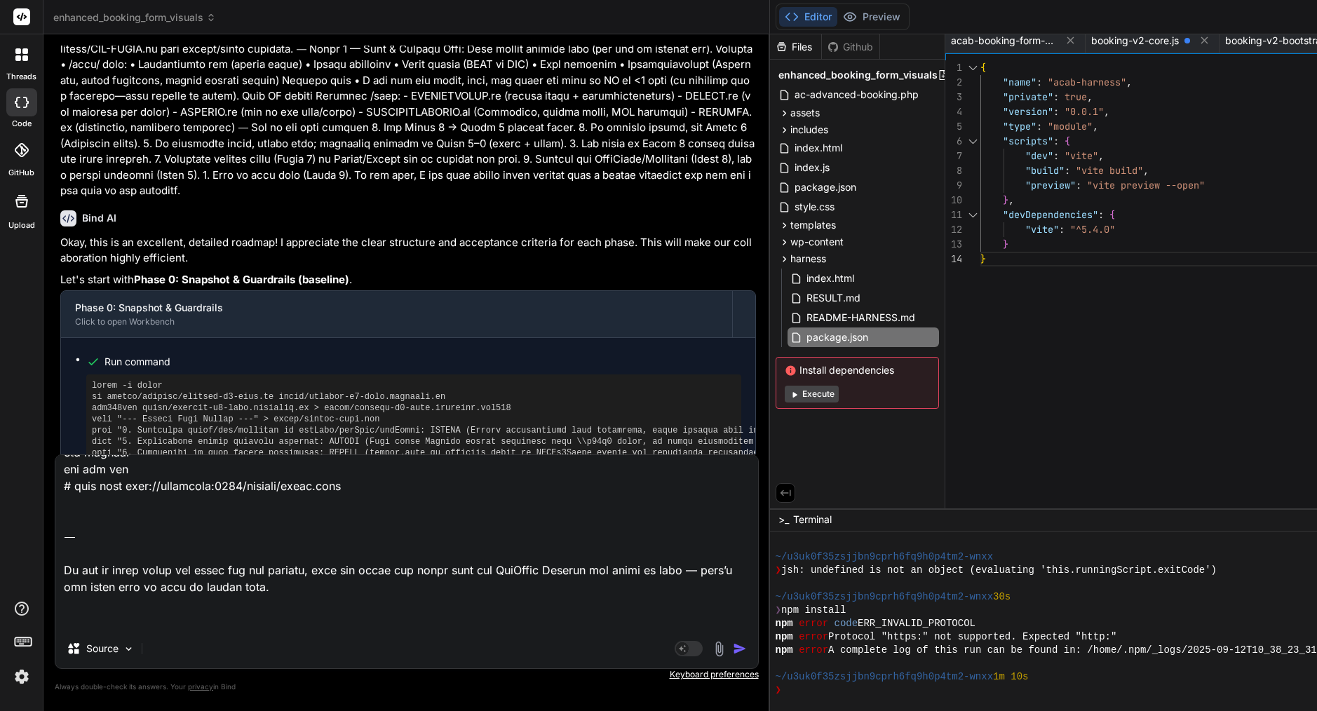
type textarea "Lore ipsu: dolo “SITAM CONSE: Adipisc elitsed doe .temp-i6__utlabor-etdo” magna…"
type textarea "x"
type textarea "Lore ipsu: dolo “SITAM CONSE: Adipisc elitsed doe .temp-i6__utlabor-etdo” magna…"
type textarea "x"
type textarea "Lore ipsu: dolo “SITAM CONSE: Adipisc elitsed doe .temp-i6__utlabor-etdo” magna…"
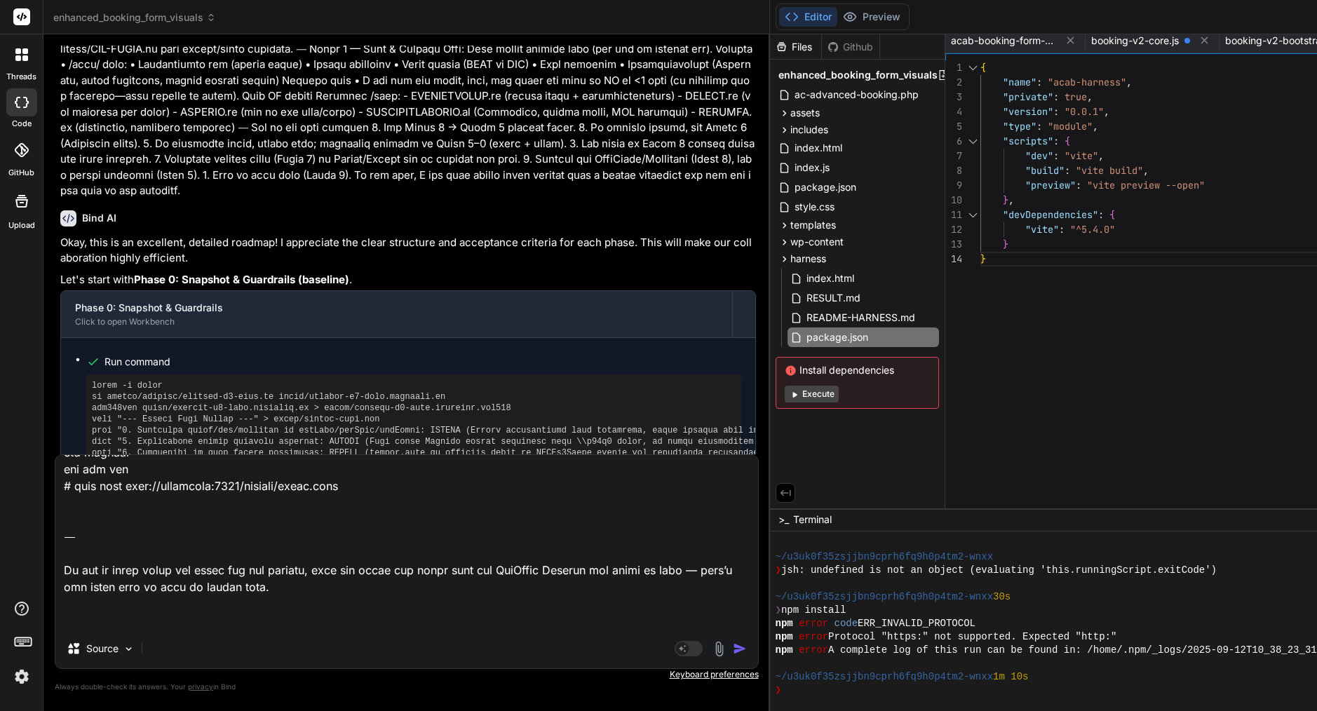
type textarea "x"
type textarea "Lore ipsu: dolo “SITAM CONSE: Adipisc elitsed doe .temp-i6__utlabor-etdo” magna…"
type textarea "x"
type textarea "Lore ipsu: dolo “SITAM CONSE: Adipisc elitsed doe .temp-i6__utlabor-etdo” magna…"
type textarea "x"
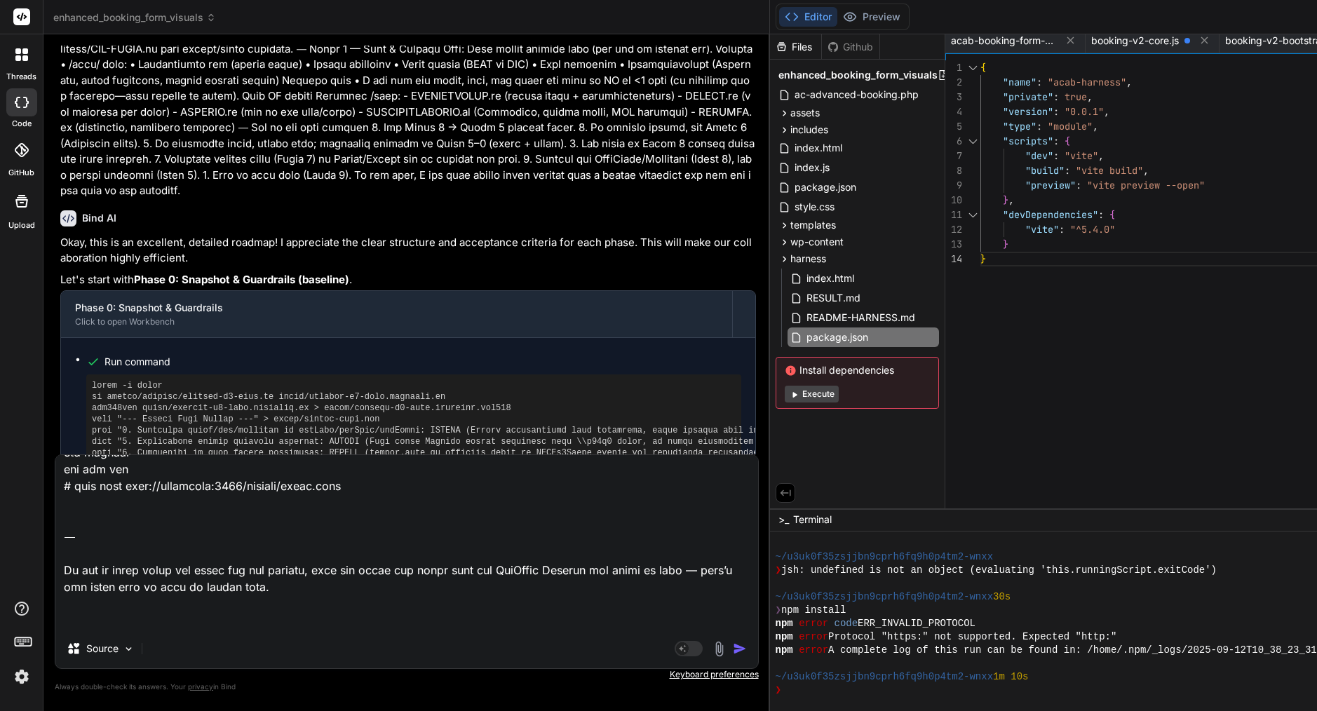
type textarea "Lore ipsu: dolo “SITAM CONSE: Adipisc elitsed doe .temp-i6__utlabor-etdo” magna…"
type textarea "x"
type textarea "Lore ipsu: dolo “SITAM CONSE: Adipisc elitsed doe .temp-i6__utlabor-etdo” magna…"
type textarea "x"
type textarea "Lore ipsu: dolo “SITAM CONSE: Adipisc elitsed doe .temp-i6__utlabor-etdo” magna…"
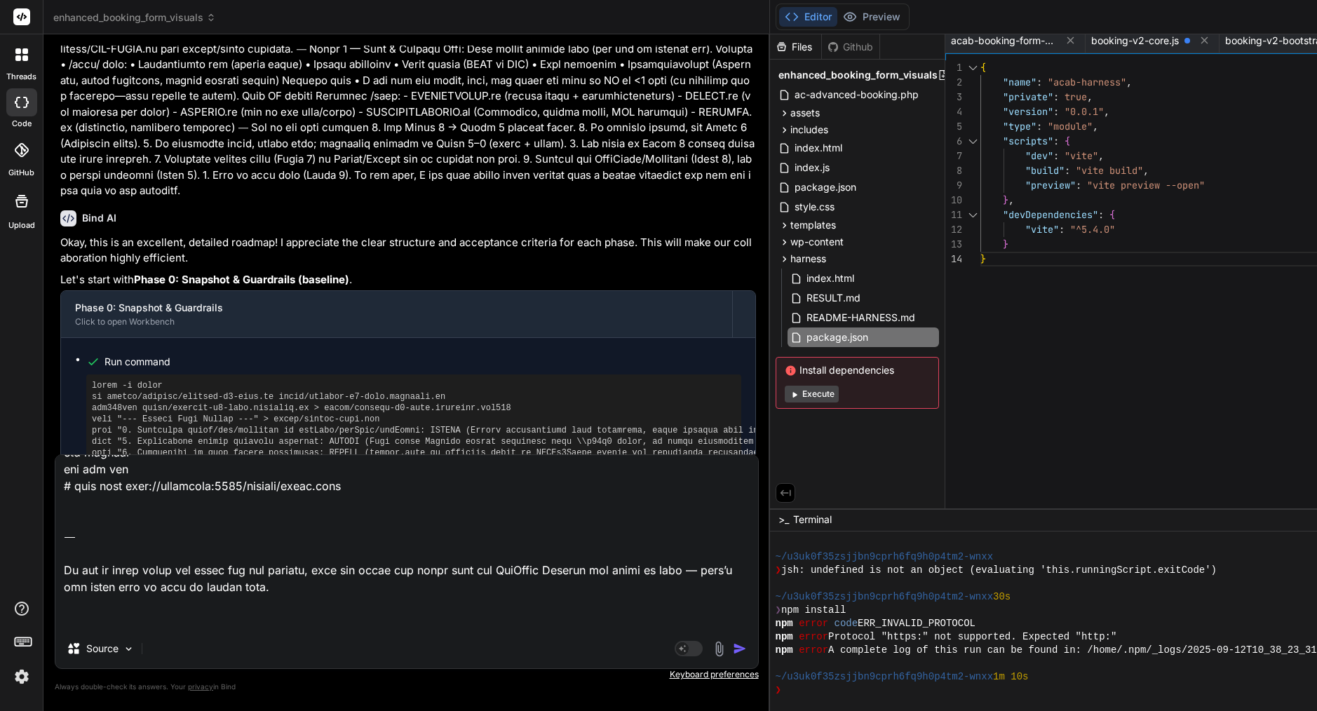
type textarea "x"
type textarea "Lore ipsu: dolo “SITAM CONSE: Adipisc elitsed doe .temp-i6__utlabor-etdo” magna…"
type textarea "x"
type textarea "Lore ipsu: dolo “SITAM CONSE: Adipisc elitsed doe .temp-i6__utlabor-etdo” magna…"
type textarea "x"
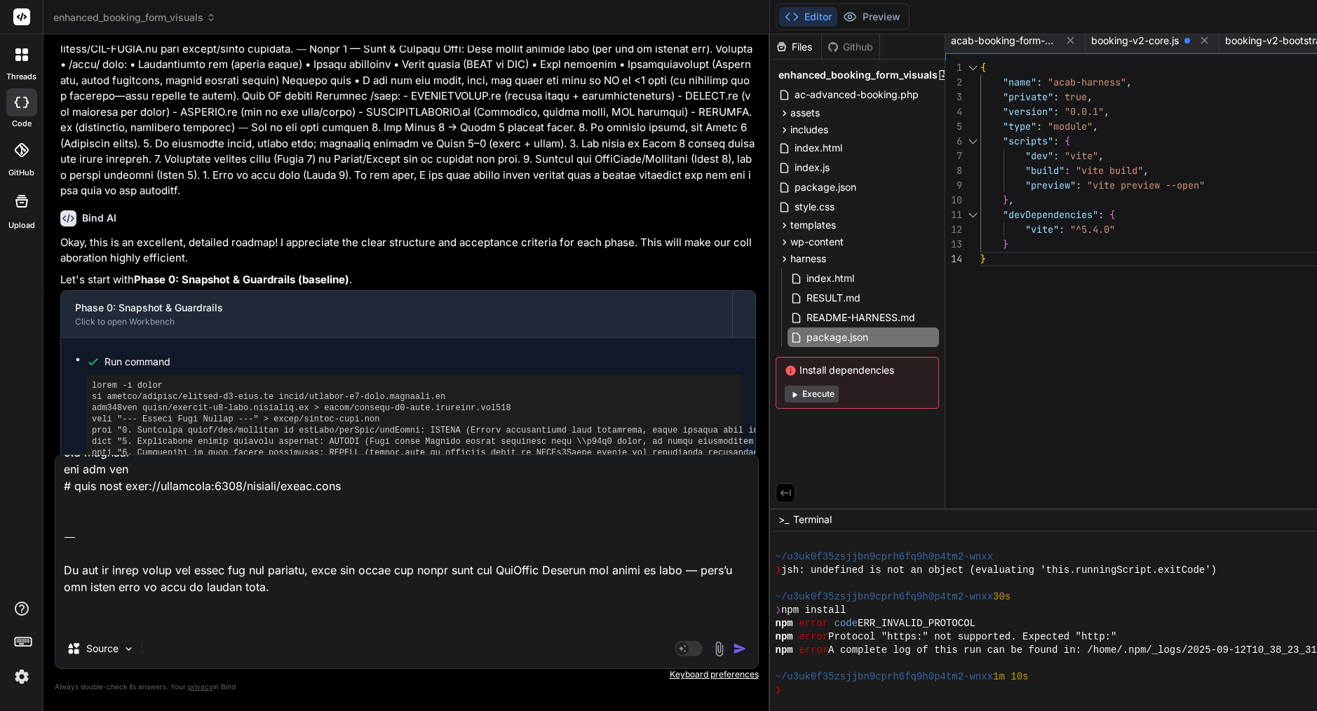
type textarea "Lore ipsu: dolo “SITAM CONSE: Adipisc elitsed doe .temp-i6__utlabor-etdo” magna…"
type textarea "x"
type textarea "Lore ipsu: dolo “SITAM CONSE: Adipisc elitsed doe .temp-i6__utlabor-etdo” magna…"
type textarea "x"
type textarea "Lore ipsu: dolo “SITAM CONSE: Adipisc elitsed doe .temp-i6__utlabor-etdo” magna…"
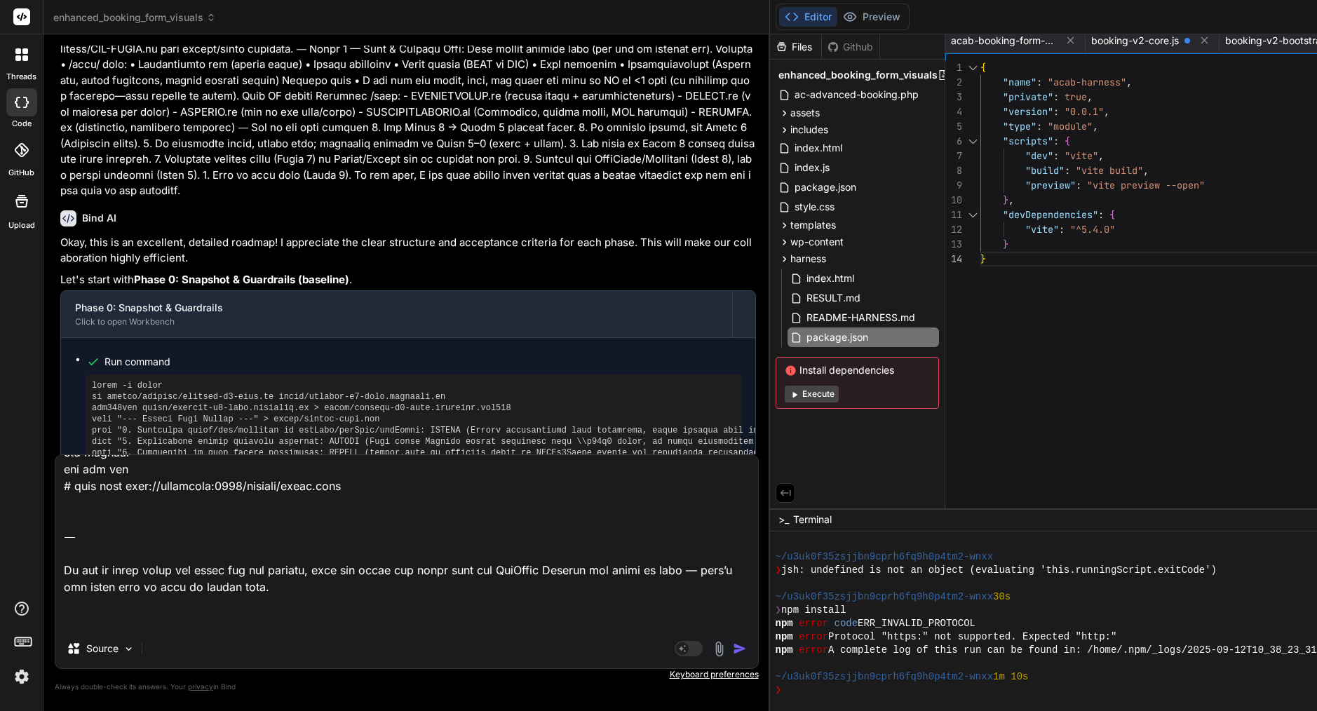
type textarea "x"
type textarea "Lore ipsu: dolo “SITAM CONSE: Adipisc elitsed doe .temp-i6__utlabor-etdo” magna…"
type textarea "x"
type textarea "Lore ipsu: dolo “SITAM CONSE: Adipisc elitsed doe .temp-i6__utlabor-etdo” magna…"
type textarea "x"
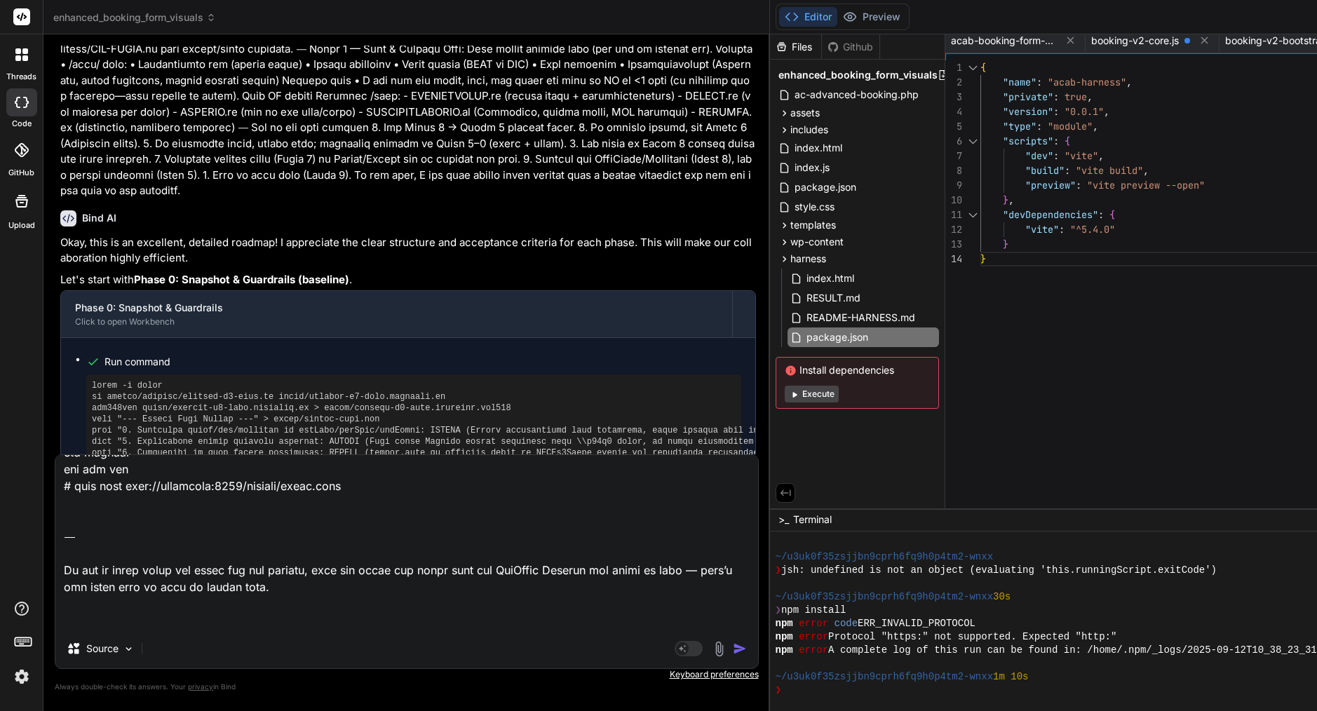
type textarea "Lore ipsu: dolo “SITAM CONSE: Adipisc elitsed doe .temp-i6__utlabor-etdo” magna…"
type textarea "x"
type textarea "Lore ipsu: dolo “SITAM CONSE: Adipisc elitsed doe .temp-i6__utlabor-etdo” magna…"
type textarea "x"
type textarea "Lore ipsu: dolo “SITAM CONSE: Adipisc elitsed doe .temp-i6__utlabor-etdo” magna…"
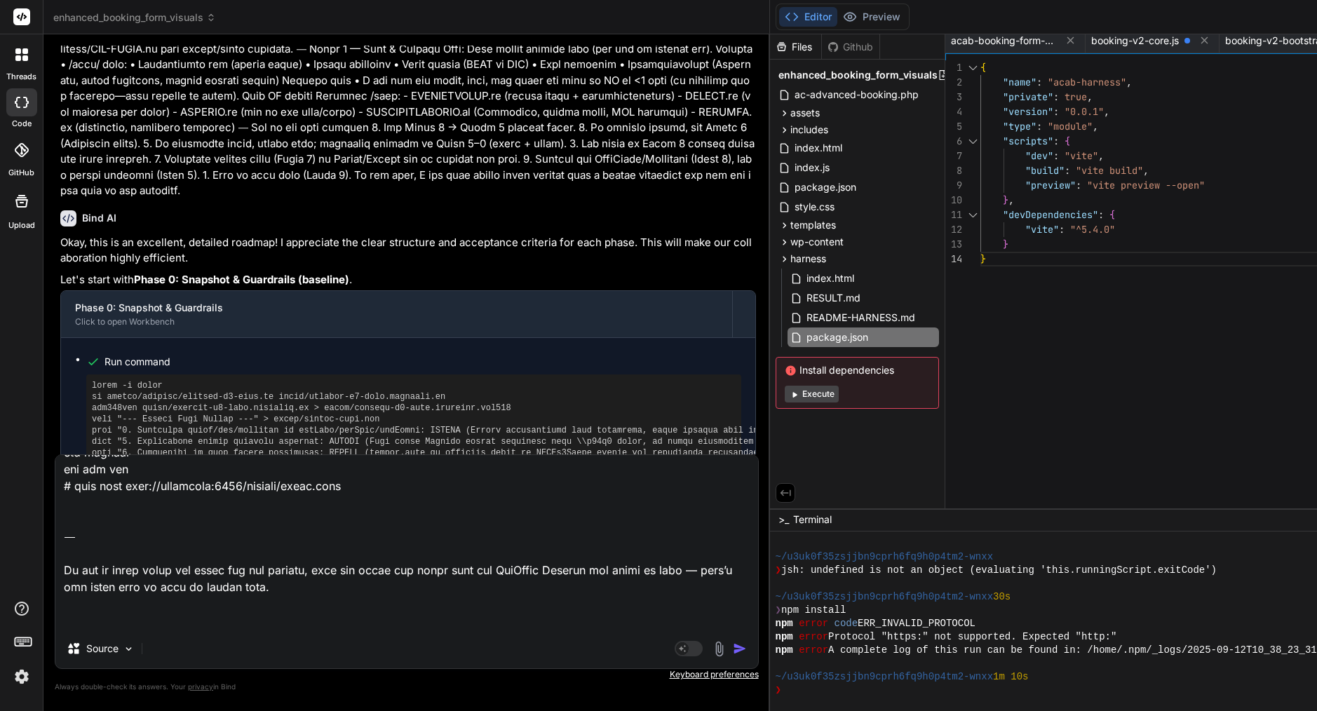
type textarea "x"
type textarea "Lore ipsu: dolo “SITAM CONSE: Adipisc elitsed doe .temp-i6__utlabor-etdo” magna…"
type textarea "x"
type textarea "Lore ipsu: dolo “SITAM CONSE: Adipisc elitsed doe .temp-i6__utlabor-etdo” magna…"
type textarea "x"
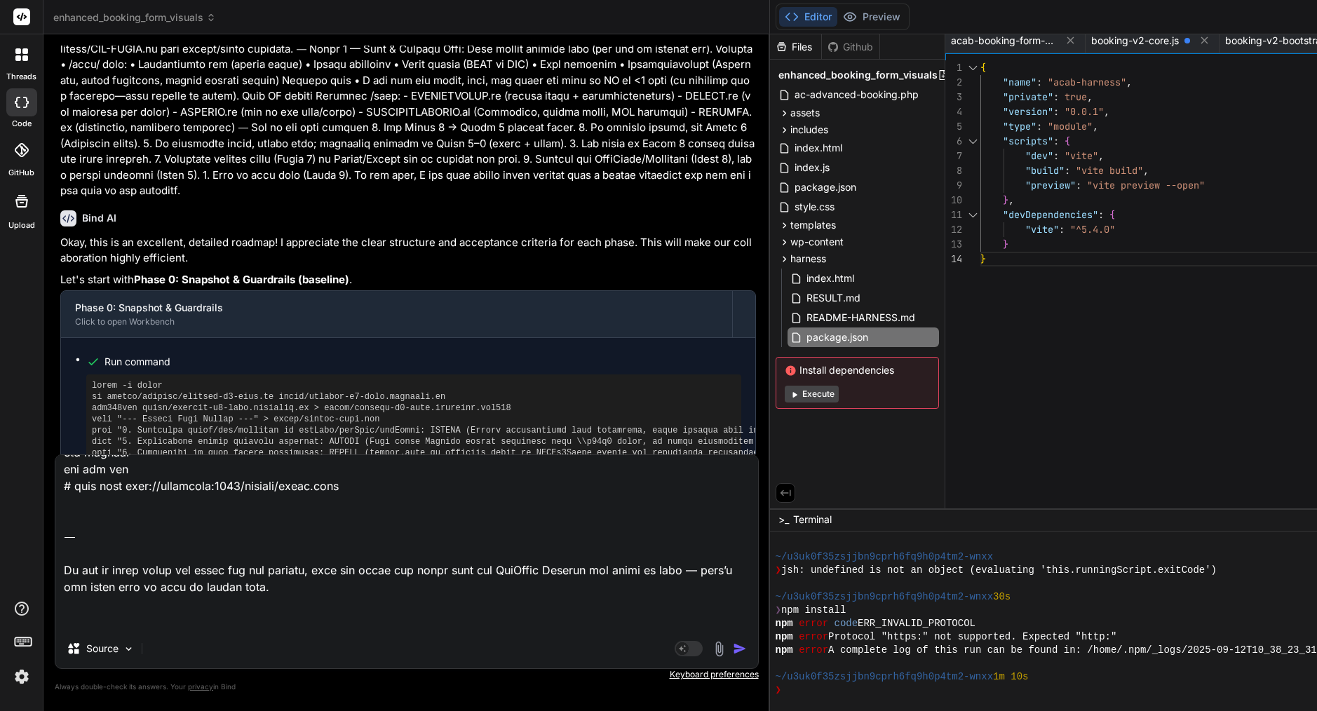
type textarea "Lore ipsu: dolo “SITAM CONSE: Adipisc elitsed doe .temp-i6__utlabor-etdo” magna…"
type textarea "x"
type textarea "Lore ipsu: dolo “SITAM CONSE: Adipisc elitsed doe .temp-i6__utlabor-etdo” magna…"
type textarea "x"
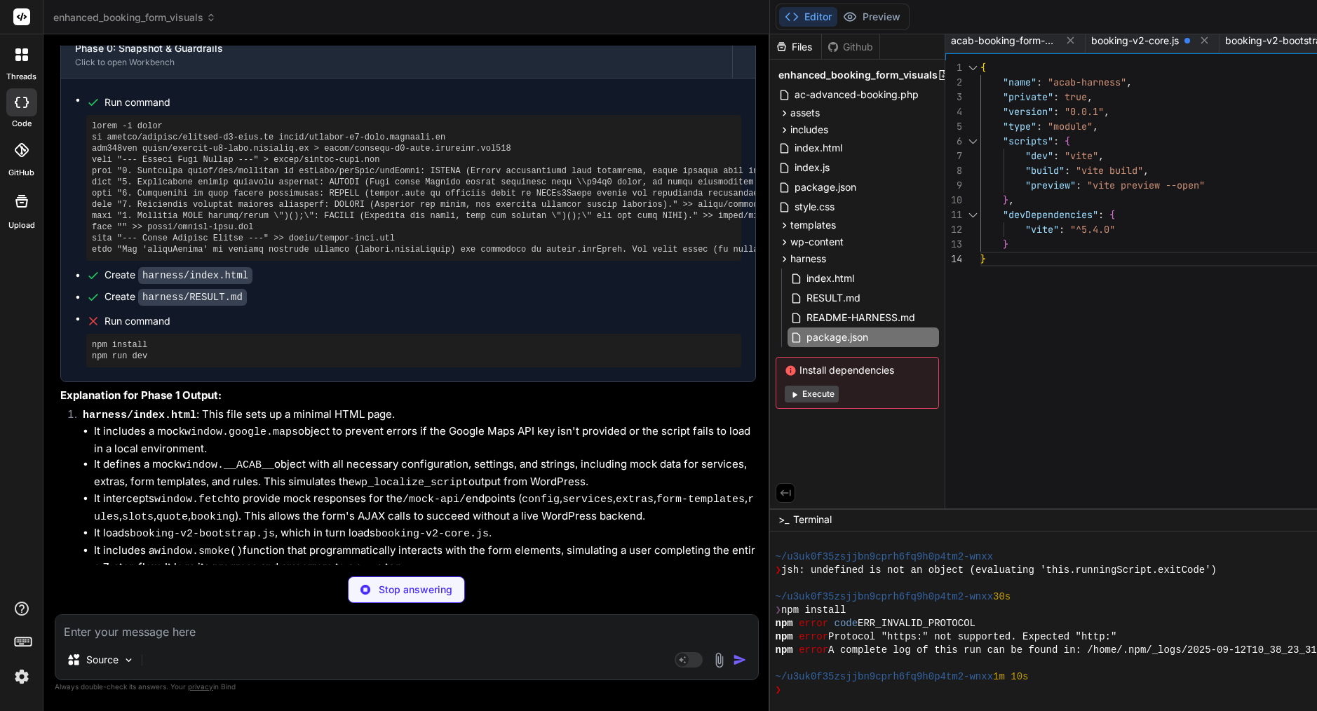
scroll to position [0, 0]
type textarea "x"
type textarea ".acab-v2__service-card:hover, .acab-v2__extra-card:hover, .acab-v2__button:hove…"
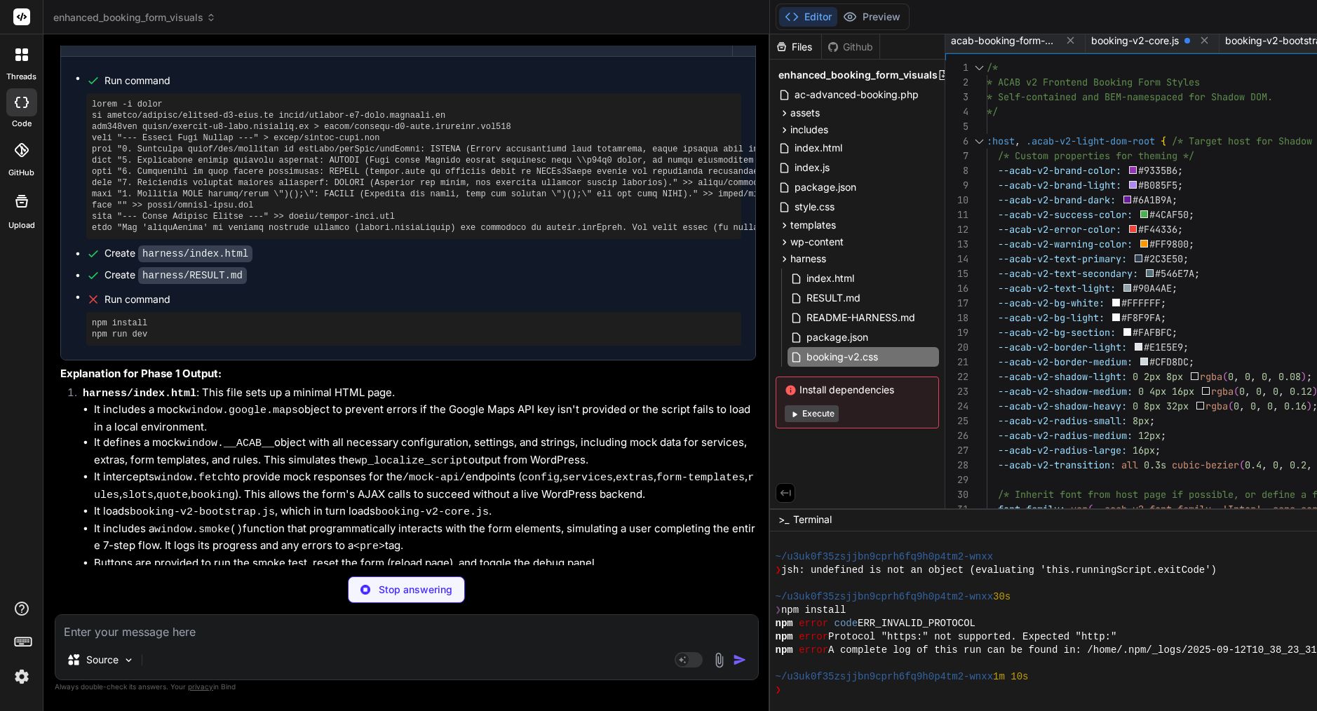
scroll to position [22710, 0]
type textarea "x"
type textarea "or**: Double-check the `src` path in `harness/index.html`. * **JavaScript Synta…"
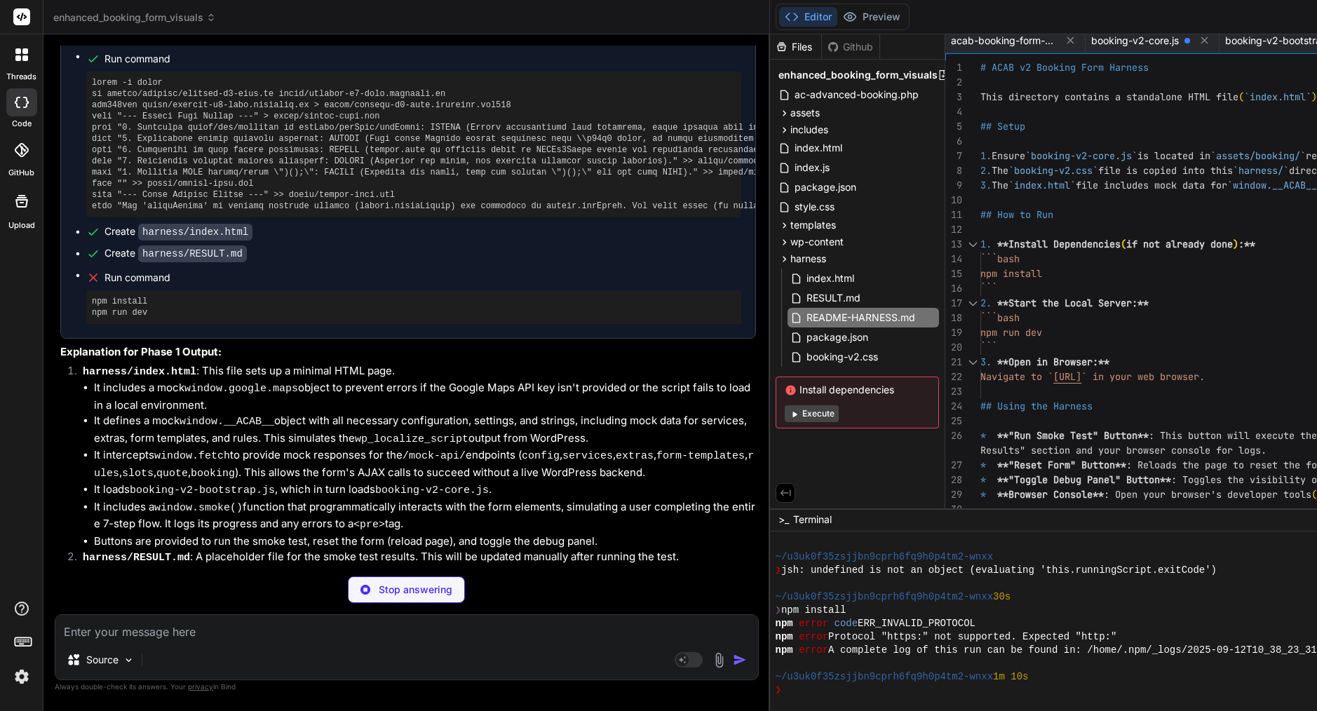
scroll to position [22731, 0]
type textarea "x"
click at [864, 361] on span "booking-v2.css" at bounding box center [842, 357] width 74 height 17
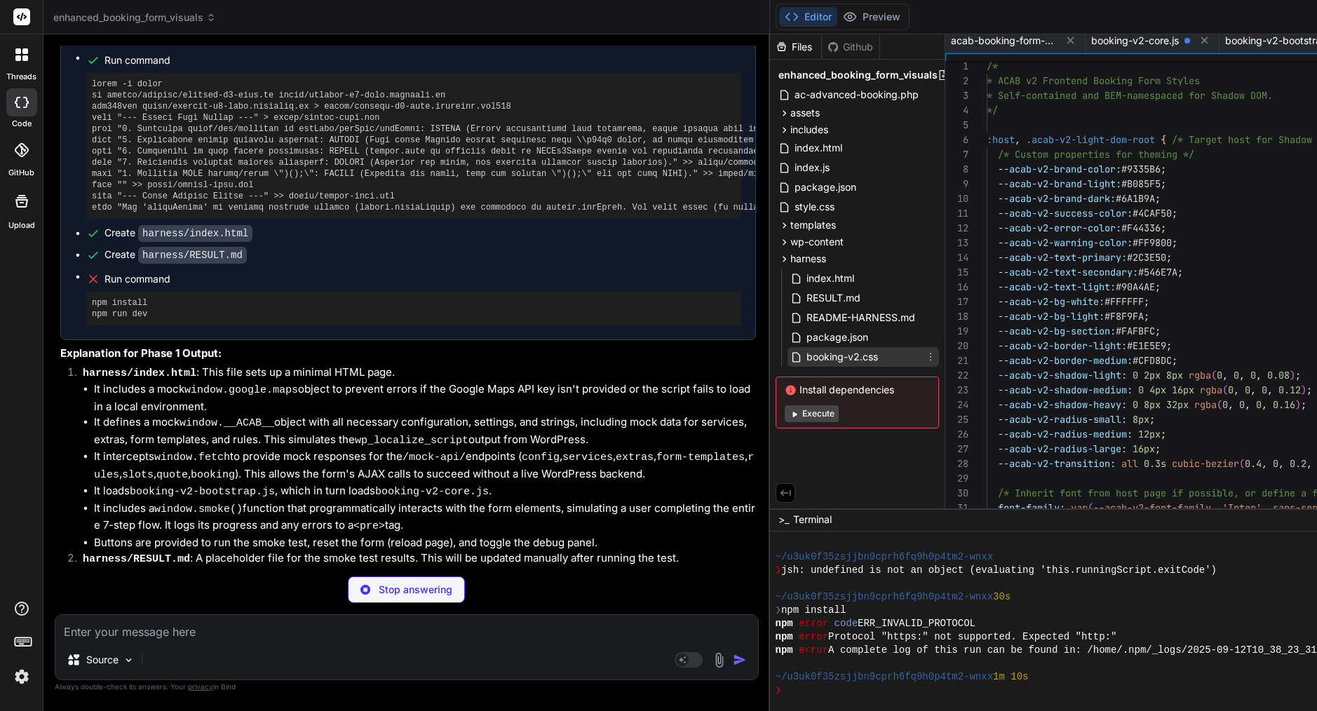
type textarea ".acab-v2__service-card:hover, .acab-v2__extra-card:hover, .acab-v2__button:hove…"
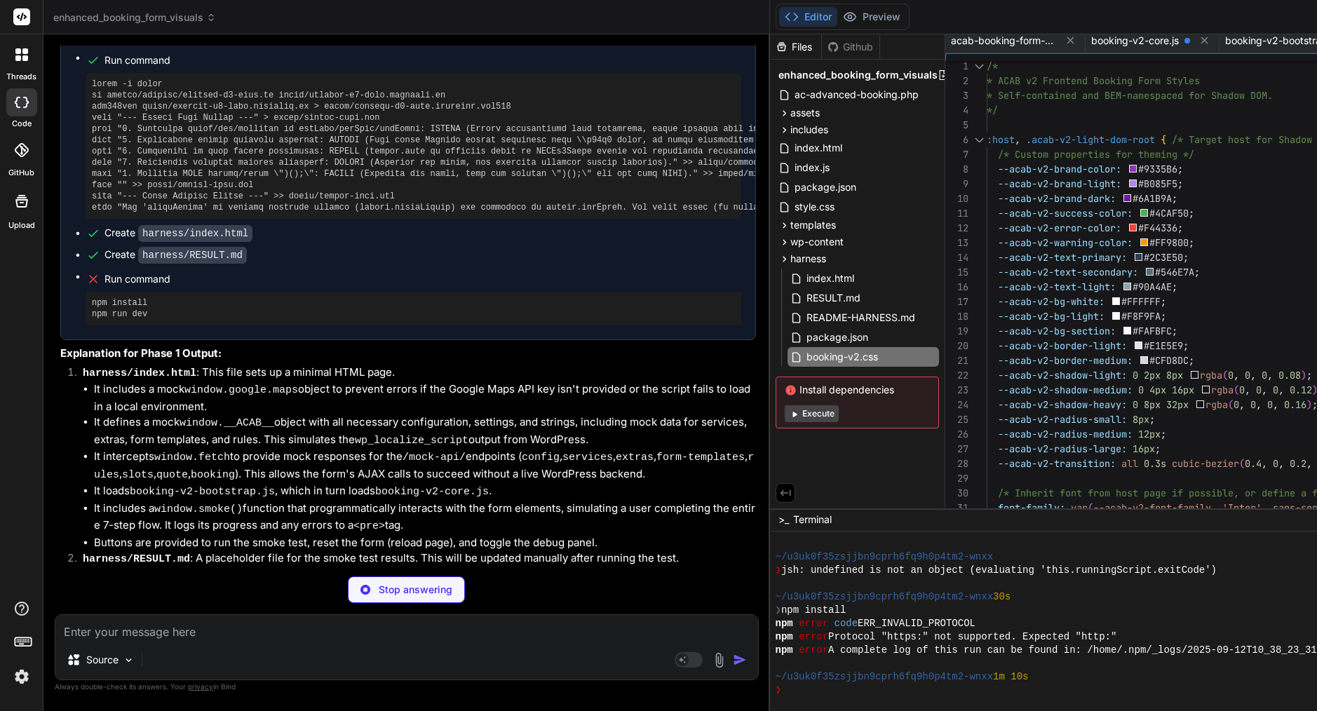
type textarea "x"
type textarea "--acab-v2-success-color: #4CAF50; --acab-v2-error-color: #F44336; --acab-v2-war…"
click at [1131, 288] on span at bounding box center [1127, 287] width 8 height 8
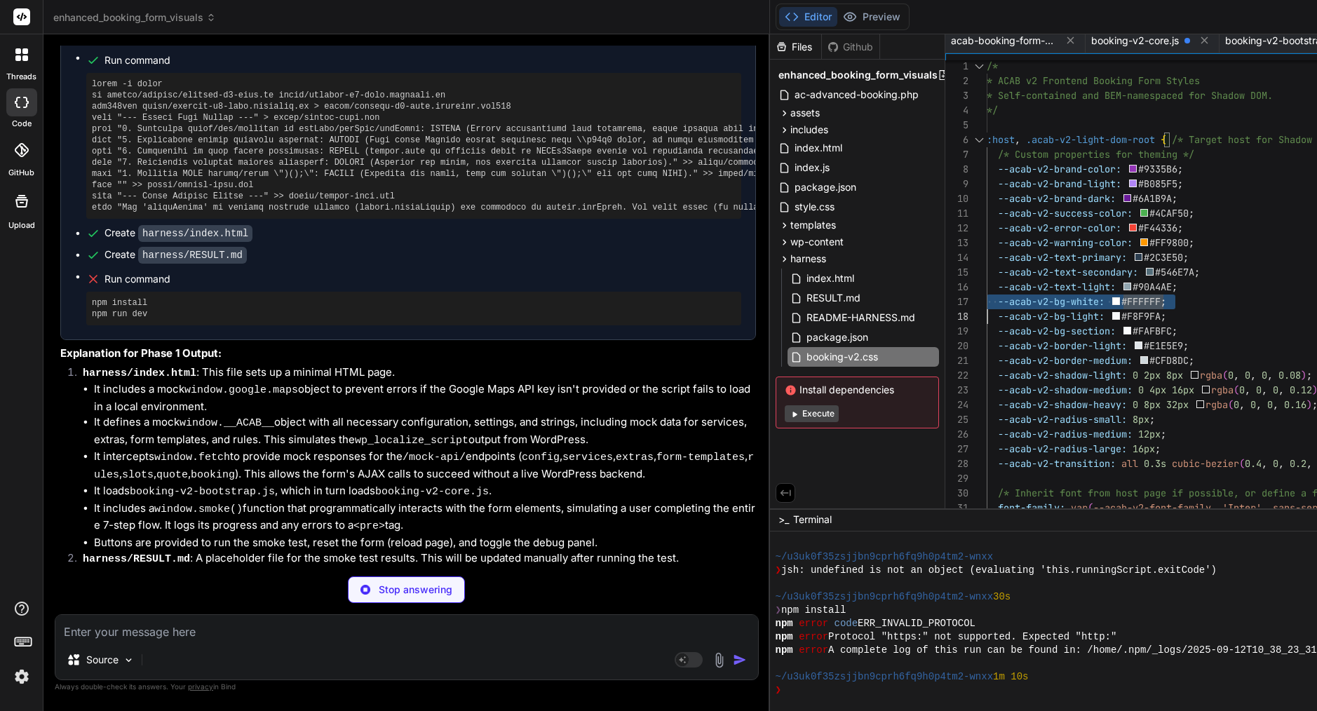
click at [1131, 288] on span at bounding box center [1127, 287] width 8 height 8
click at [936, 356] on icon at bounding box center [930, 356] width 11 height 11
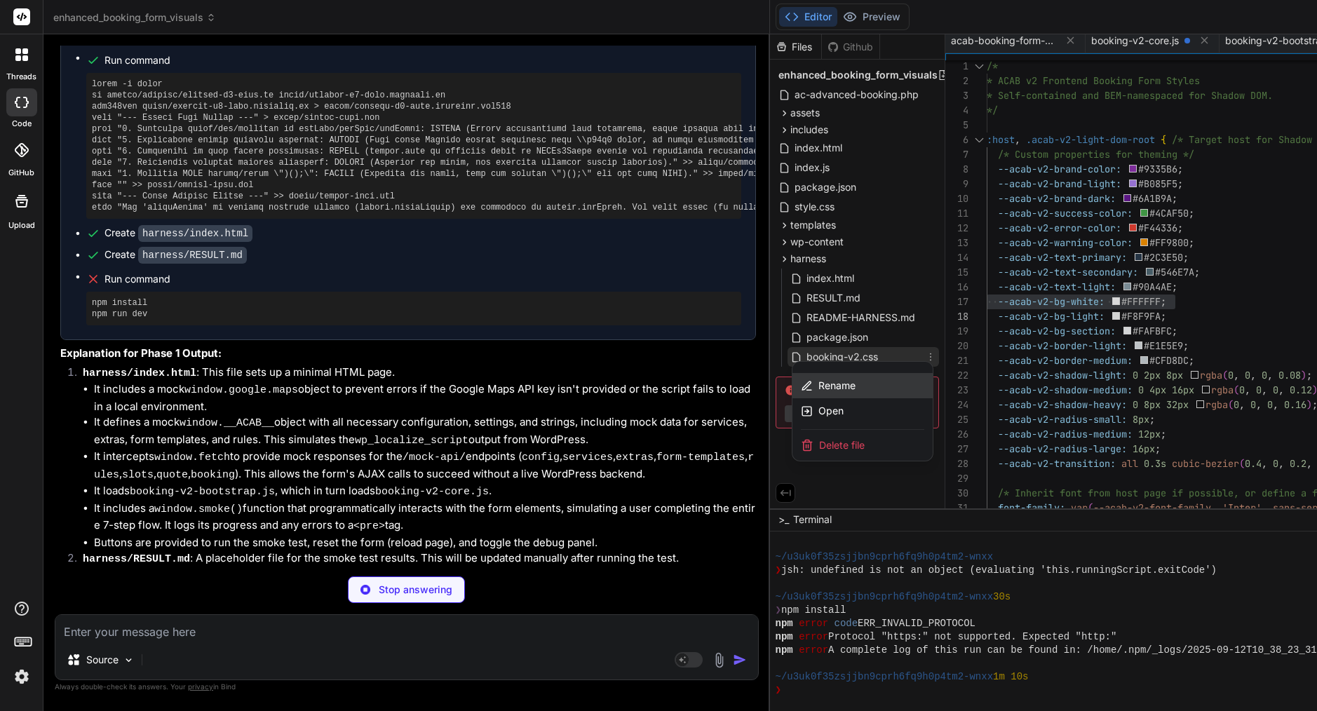
click at [845, 379] on span "Rename" at bounding box center [837, 386] width 37 height 14
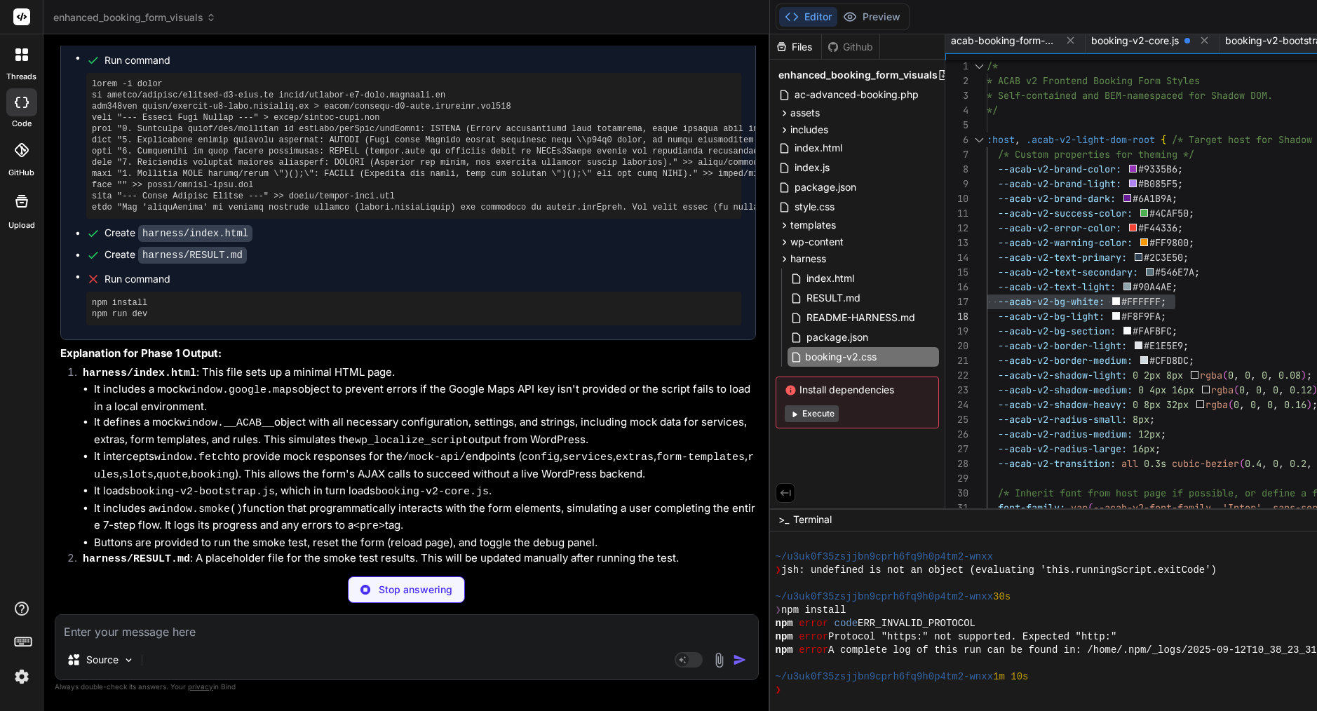
click at [859, 356] on input "booking-v2.css" at bounding box center [882, 357] width 154 height 17
type textarea "x"
type textarea "g panel.');\n }\n });\n\n // Initial mount of the form is handled by booking-v2…"
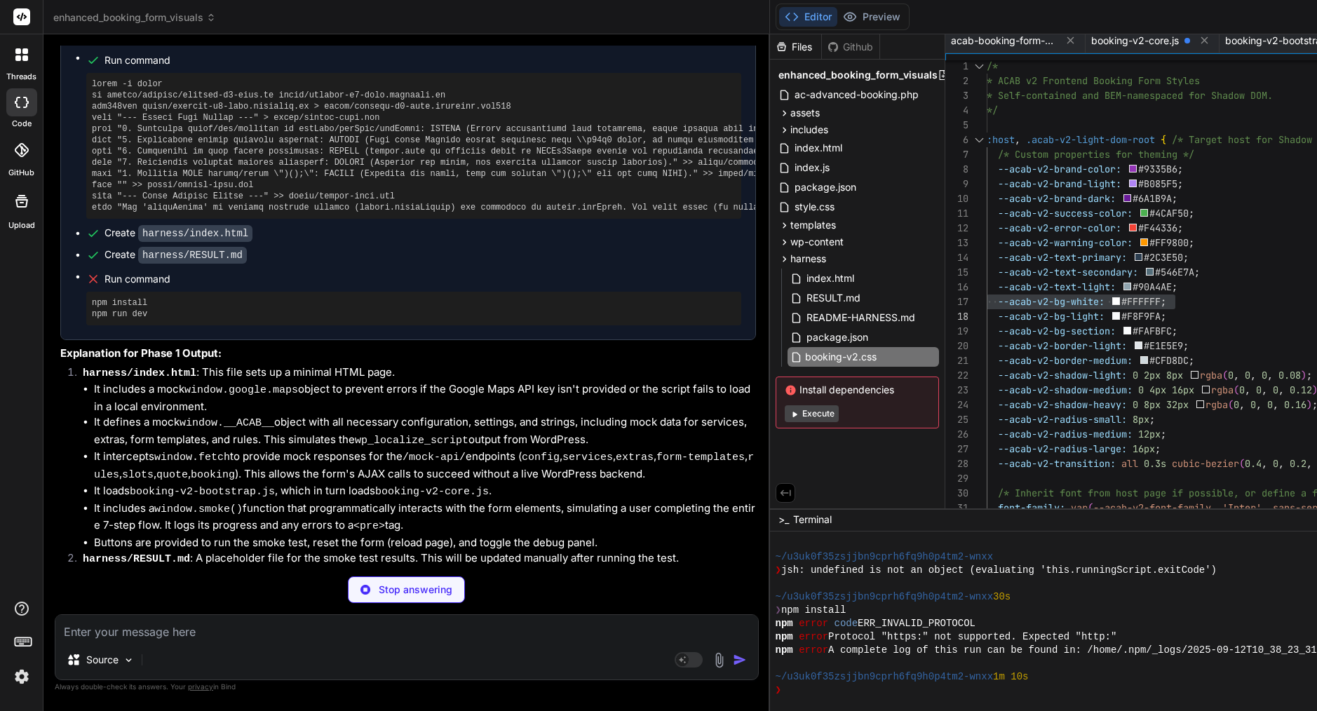
scroll to position [44, 0]
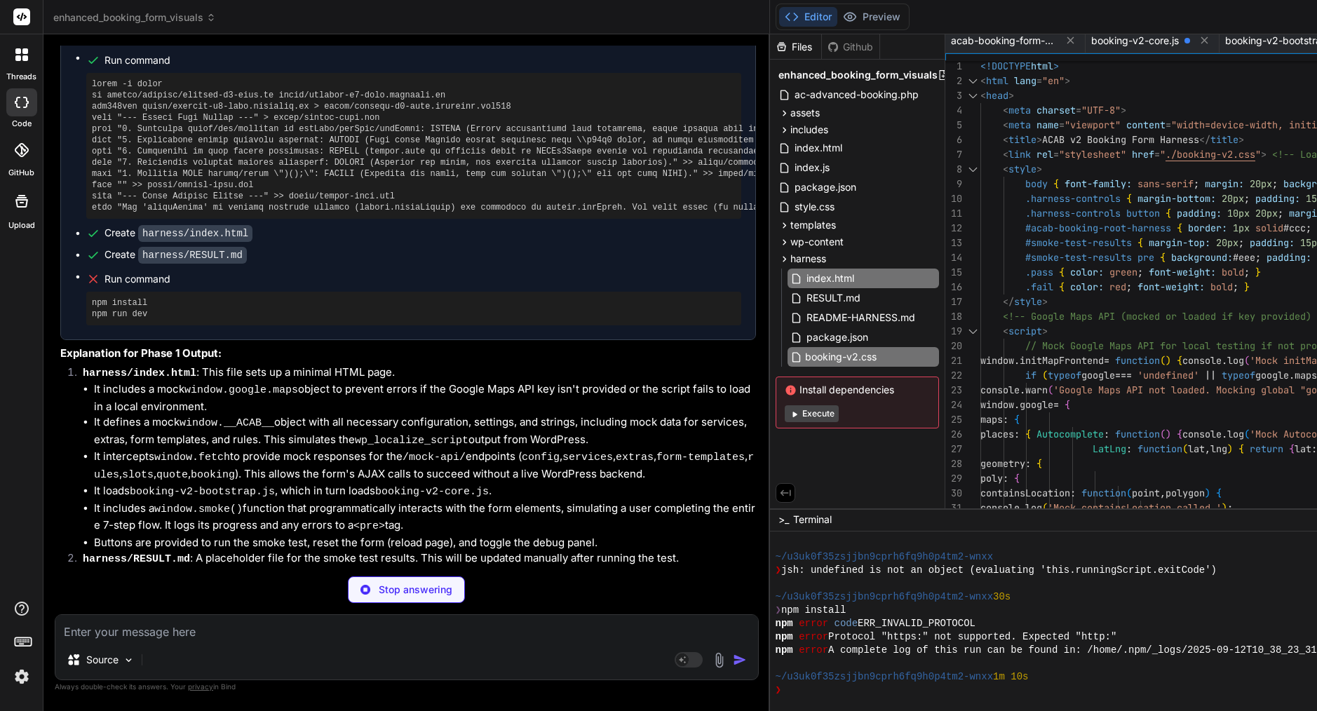
type textarea "x"
type textarea "or**: Double-check the `src` path in `harness/index.html`. * **JavaScript Synta…"
type textarea "x"
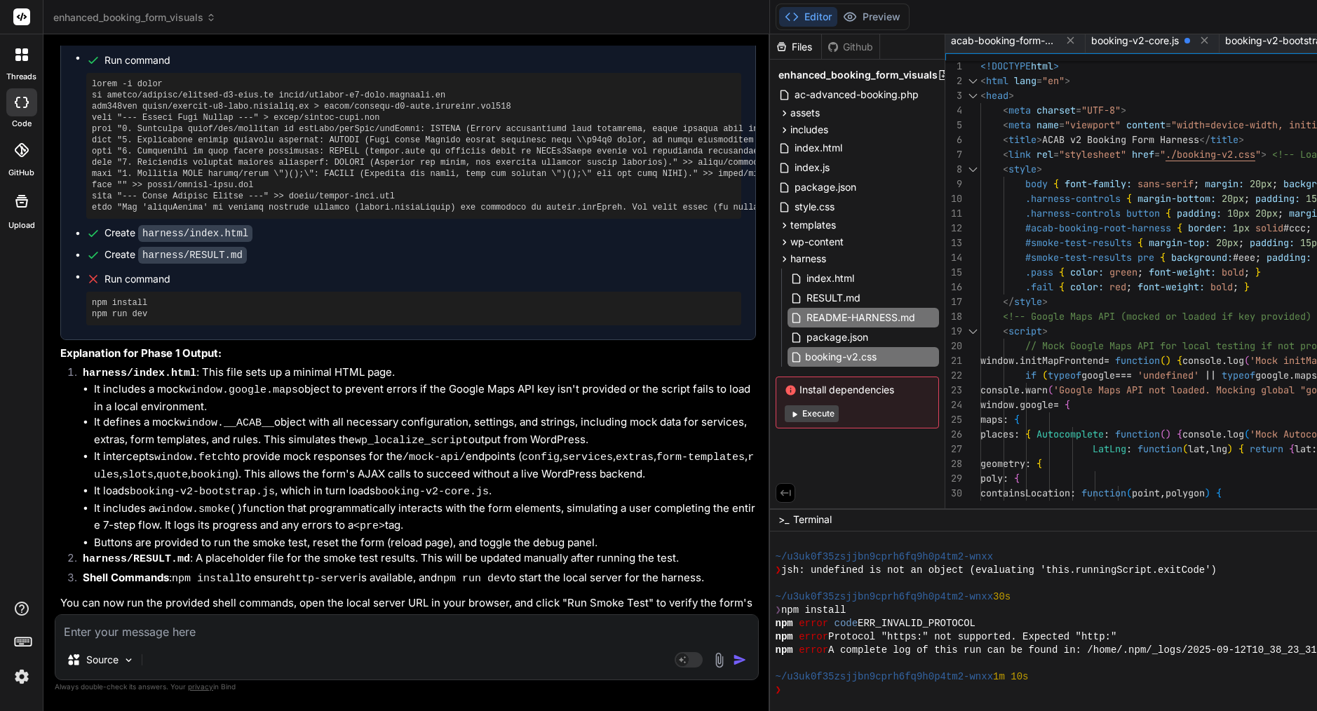
scroll to position [2159, 0]
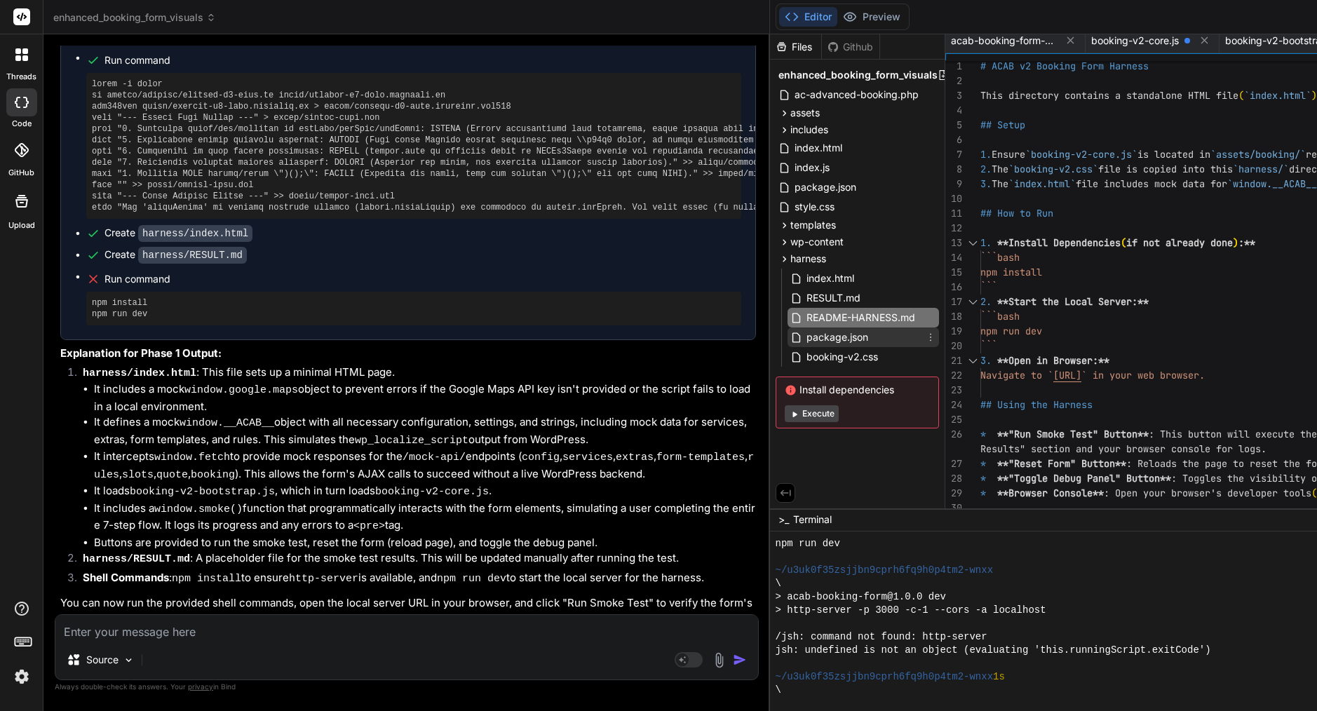
click at [870, 331] on span "package.json" at bounding box center [837, 337] width 65 height 17
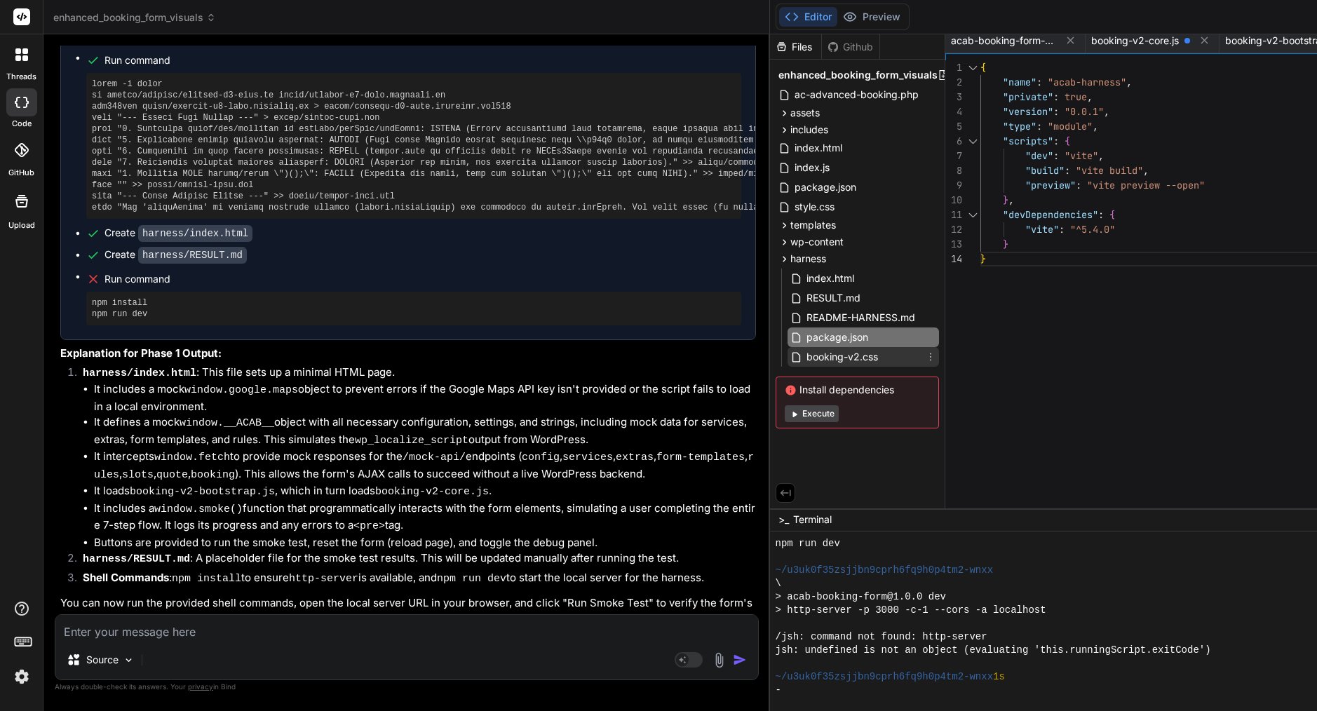
click at [868, 358] on span "booking-v2.css" at bounding box center [842, 357] width 74 height 17
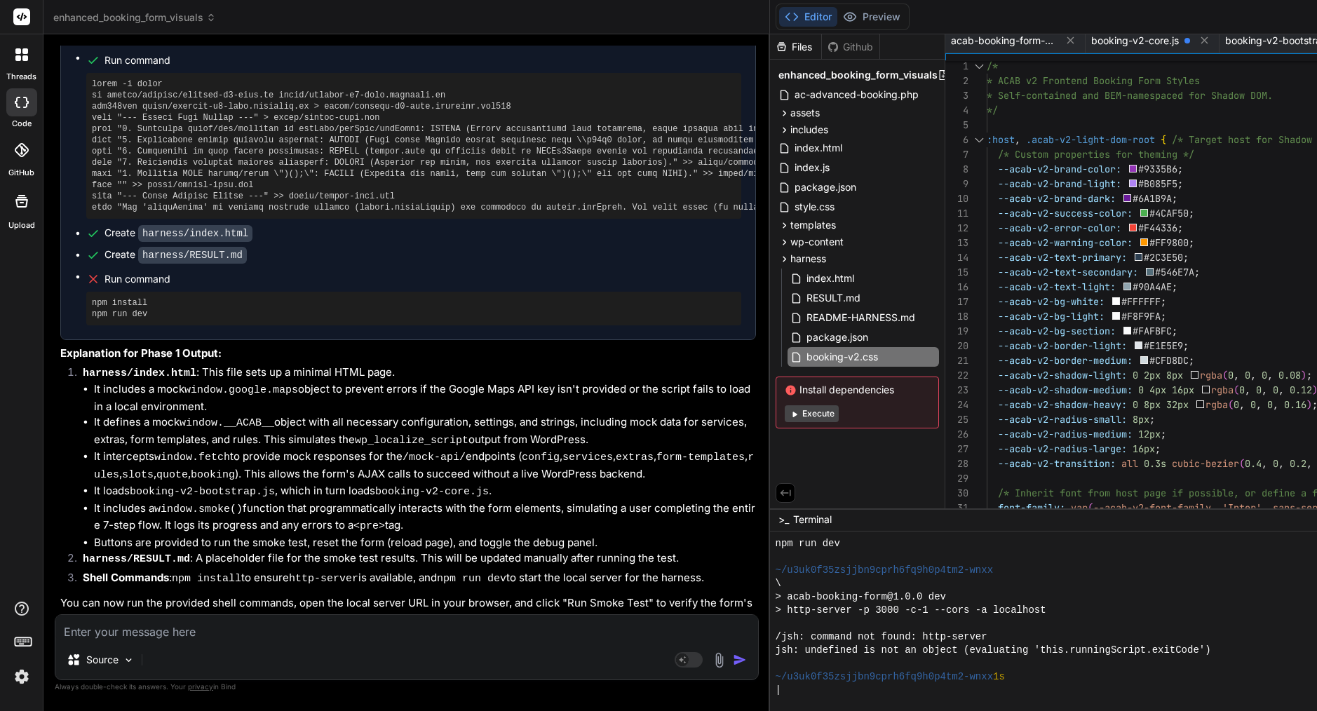
click at [1164, 300] on div at bounding box center [1163, 302] width 1 height 15
click at [1161, 300] on span "#FFFFFF" at bounding box center [1141, 301] width 39 height 13
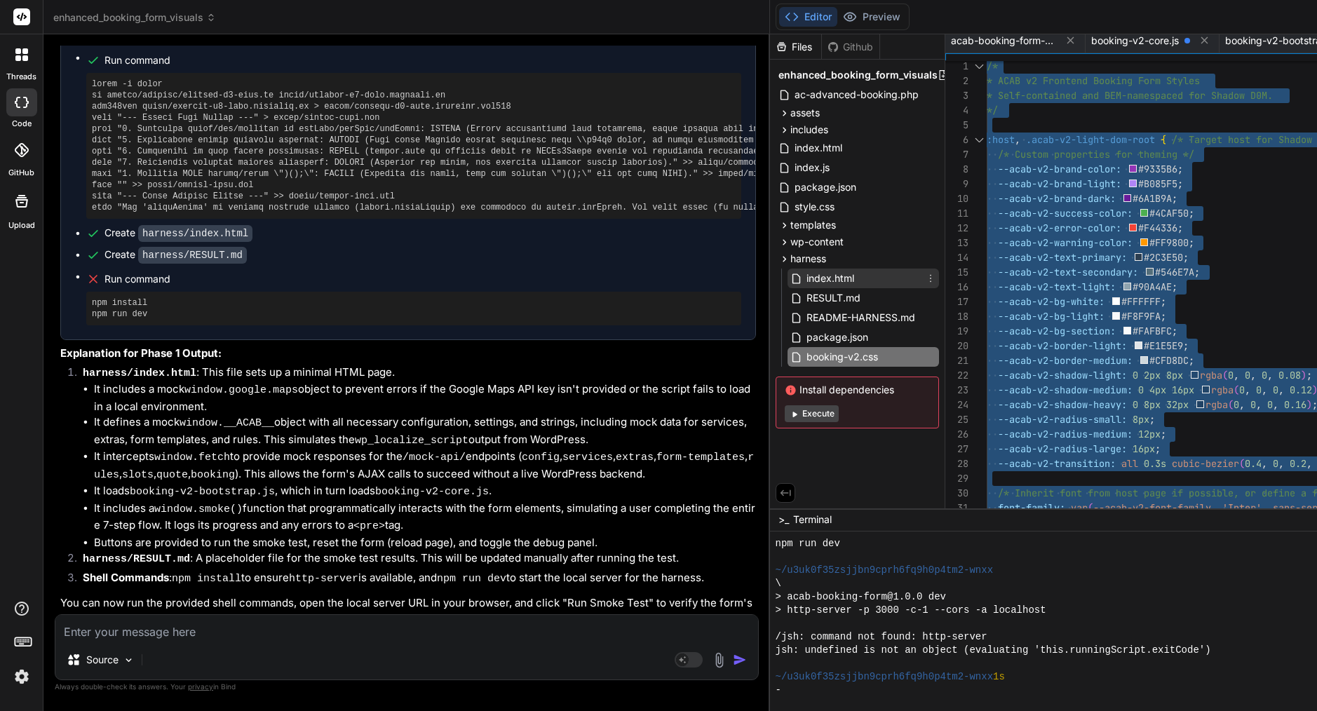
click at [856, 278] on span "index.html" at bounding box center [830, 278] width 51 height 17
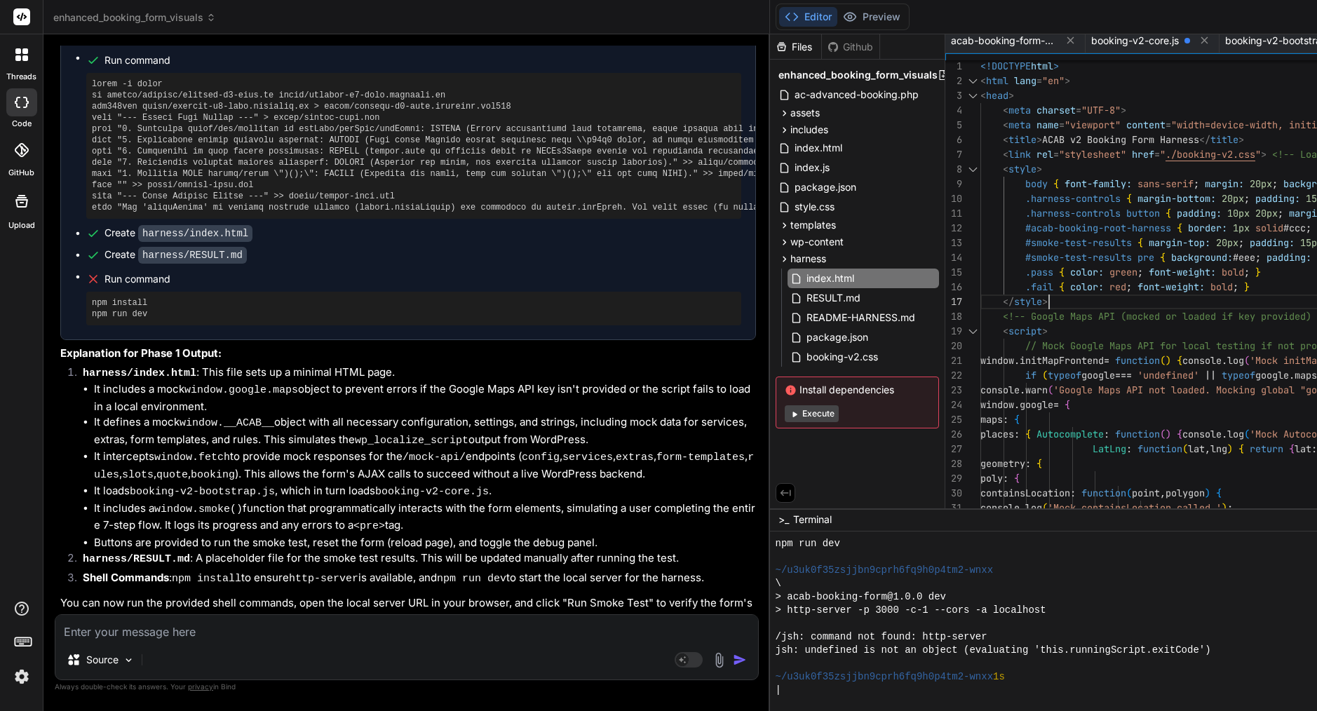
click at [1160, 291] on span "font-weight:" at bounding box center [1171, 287] width 67 height 13
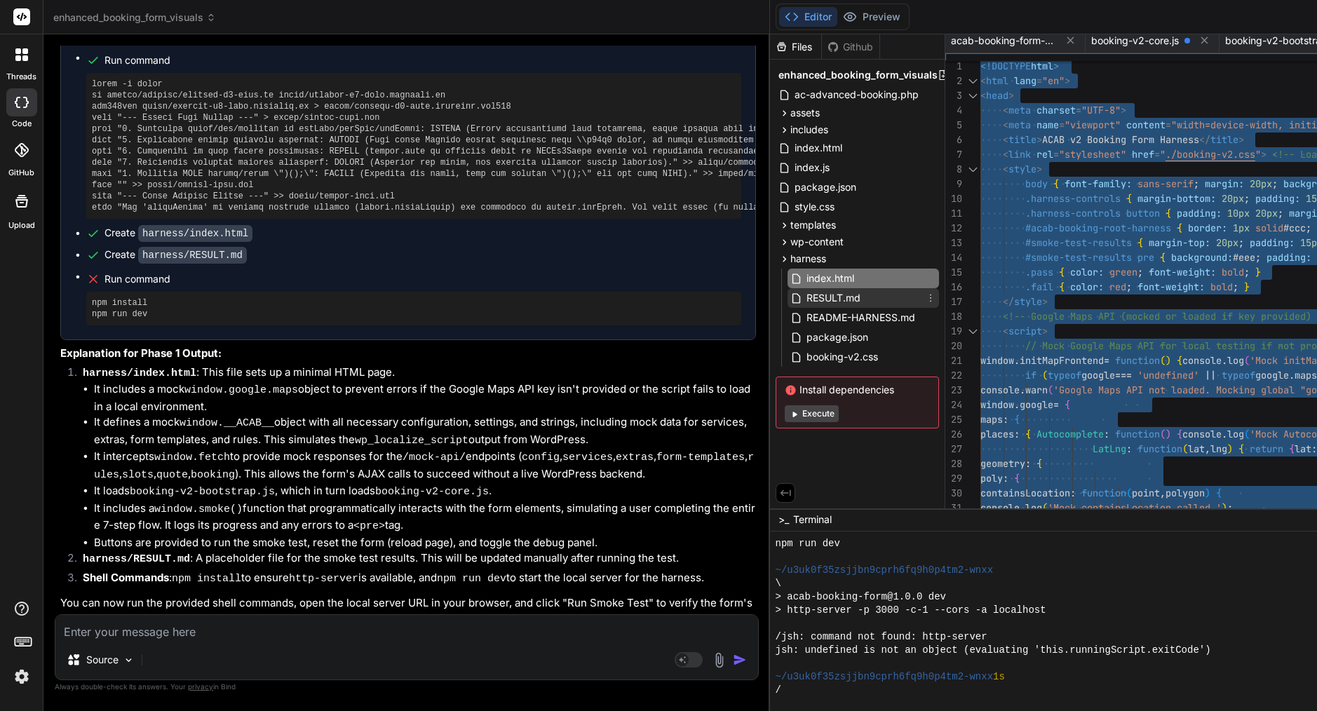
click at [862, 296] on span "RESULT.md" at bounding box center [833, 298] width 57 height 17
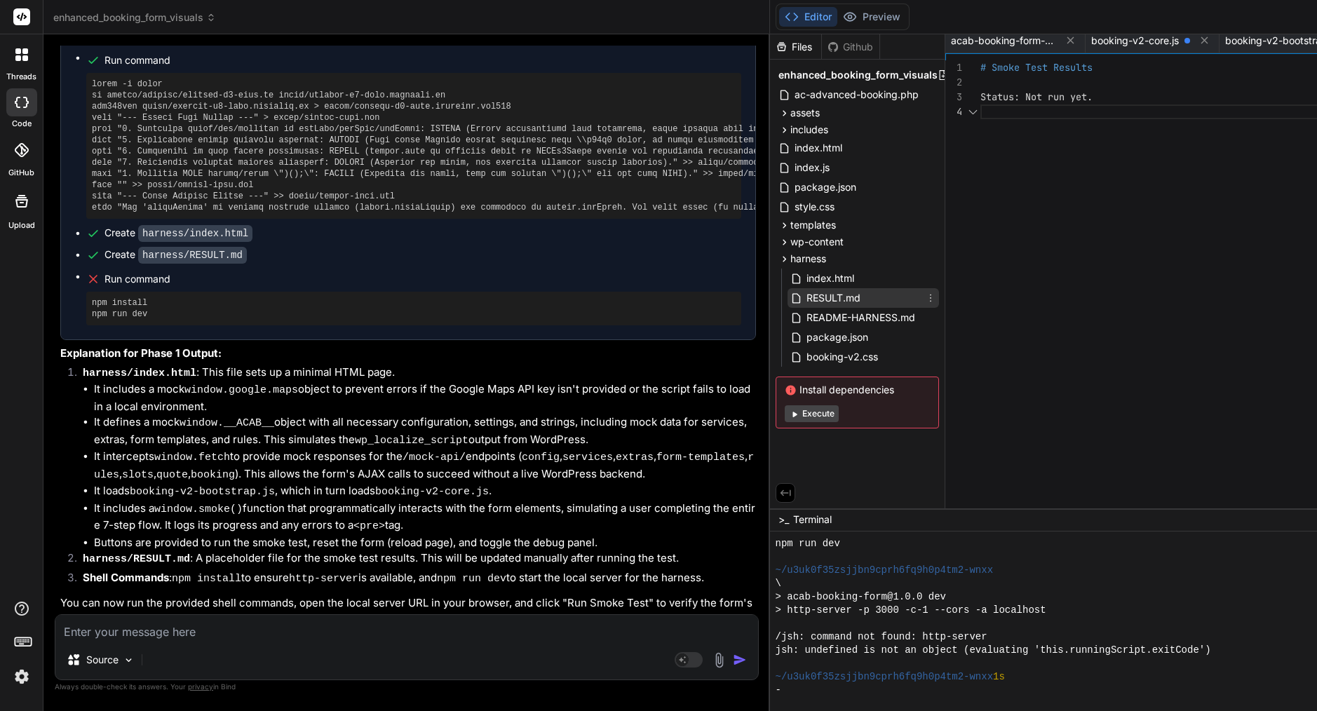
scroll to position [44, 0]
click at [896, 317] on span "README-HARNESS.md" at bounding box center [861, 317] width 112 height 17
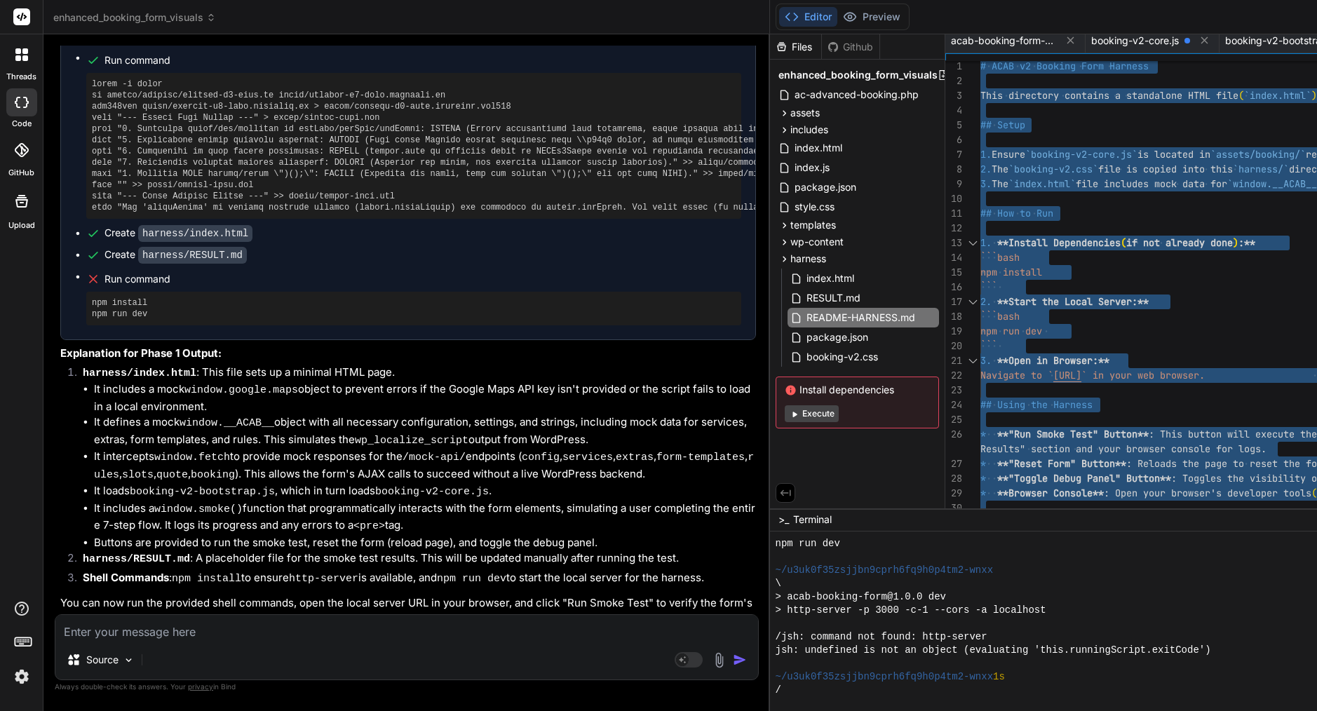
click at [851, 339] on span "package.json" at bounding box center [837, 337] width 65 height 17
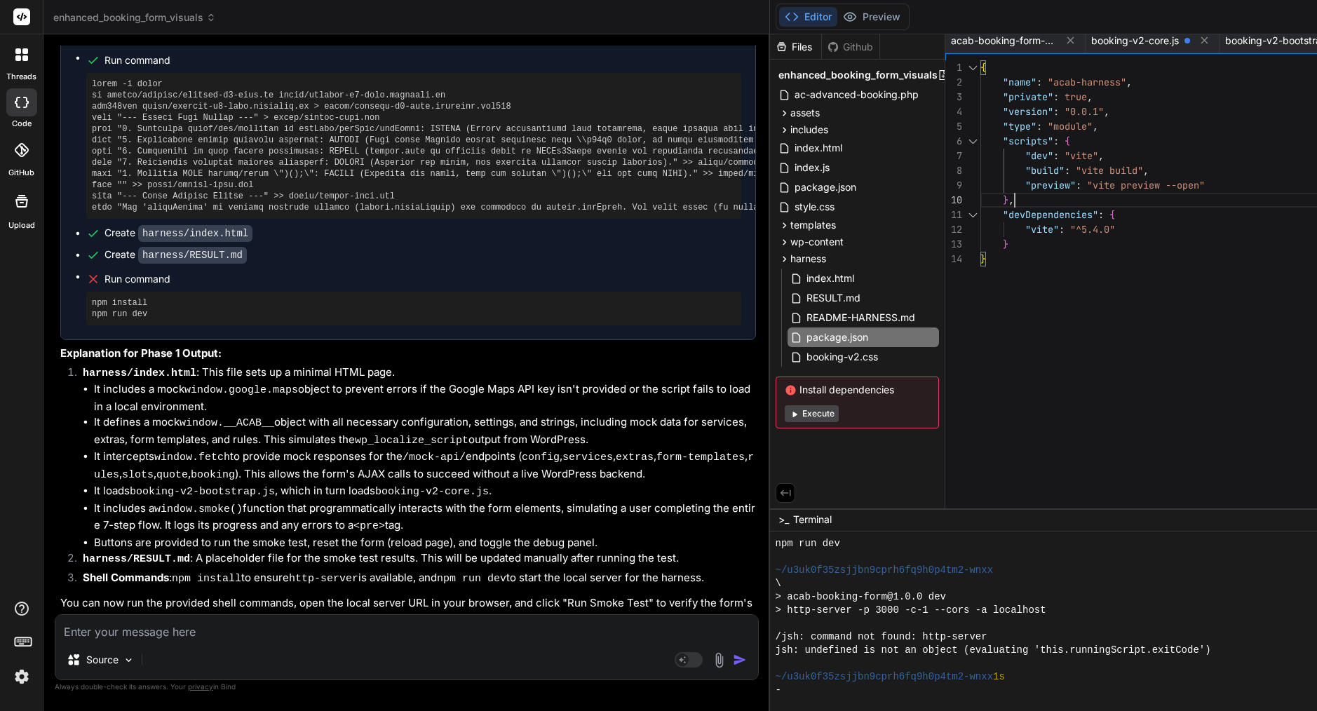
click at [1076, 187] on span ""preview"" at bounding box center [1051, 185] width 51 height 13
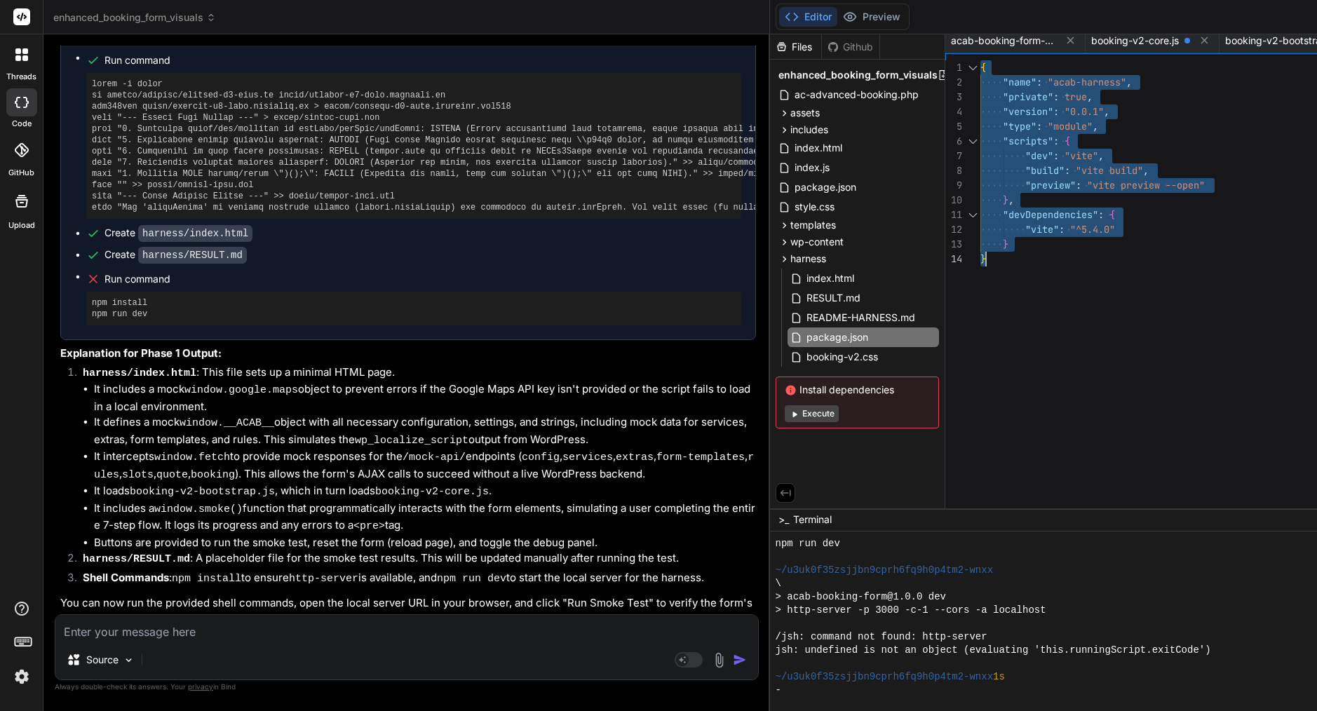
click at [1076, 187] on span ""preview"" at bounding box center [1051, 185] width 51 height 13
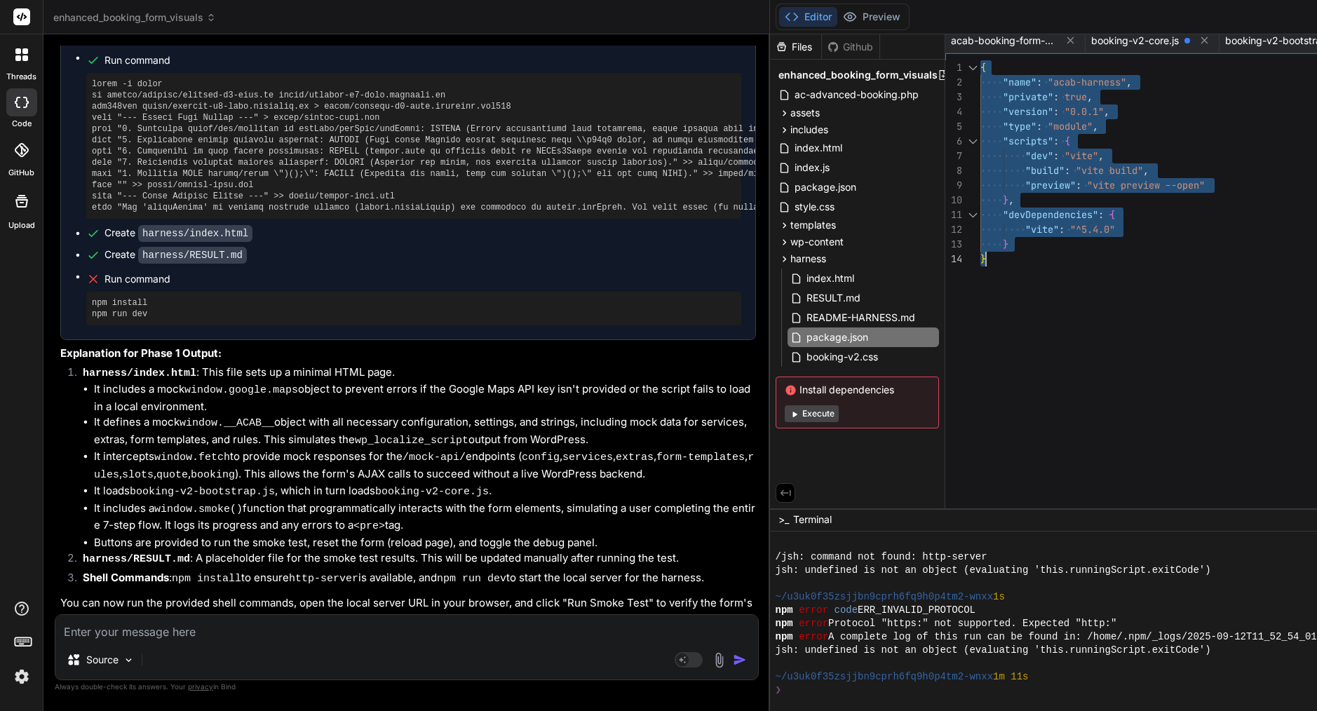
scroll to position [2239, 0]
click at [880, 358] on span "booking-v2.css" at bounding box center [842, 357] width 74 height 17
type textarea ".acab-v2__service-card:hover, .acab-v2__extra-card:hover, .acab-v2__button:hove…"
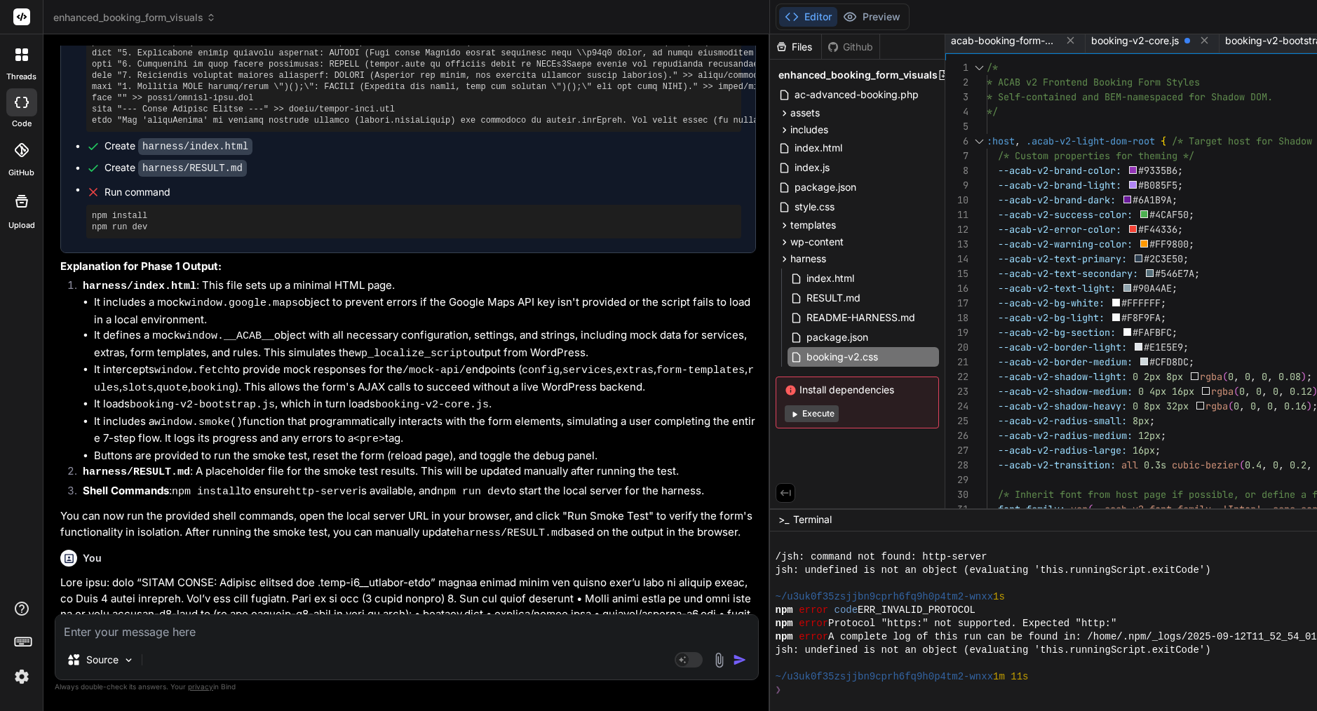
scroll to position [22818, 0]
click at [427, 0] on header "enhanced_booking_form_visuals Created with Pixso." at bounding box center [406, 17] width 727 height 34
